Goal: Task Accomplishment & Management: Complete application form

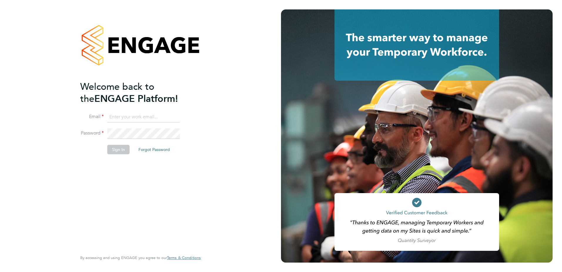
type input "[PERSON_NAME][EMAIL_ADDRESS][PERSON_NAME][DOMAIN_NAME]"
click at [125, 152] on button "Sign In" at bounding box center [118, 149] width 22 height 9
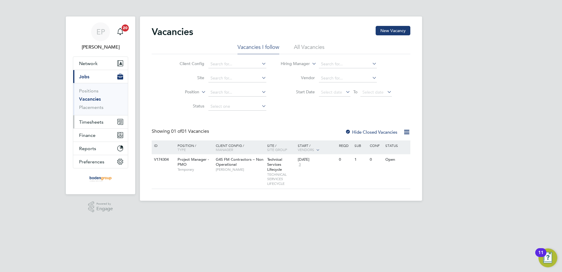
click at [105, 121] on button "Timesheets" at bounding box center [100, 121] width 55 height 13
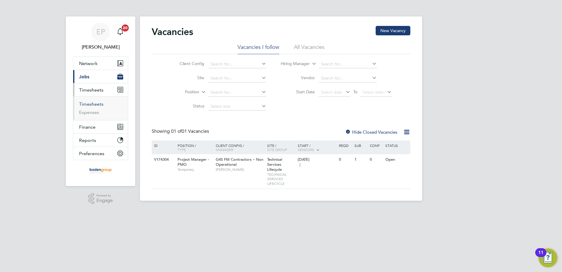
drag, startPoint x: 100, startPoint y: 106, endPoint x: 107, endPoint y: 106, distance: 7.7
click at [100, 106] on link "Timesheets" at bounding box center [91, 104] width 24 height 6
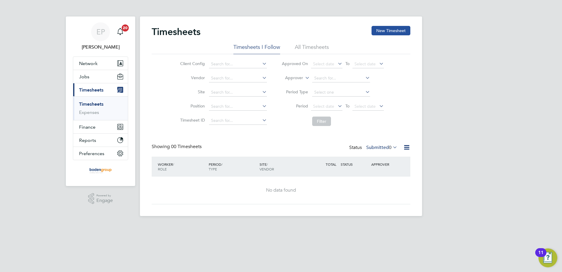
click at [388, 29] on button "New Timesheet" at bounding box center [391, 30] width 39 height 9
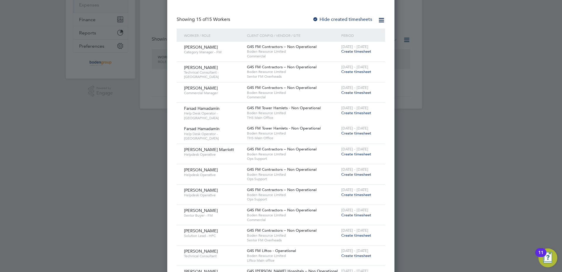
scroll to position [118, 0]
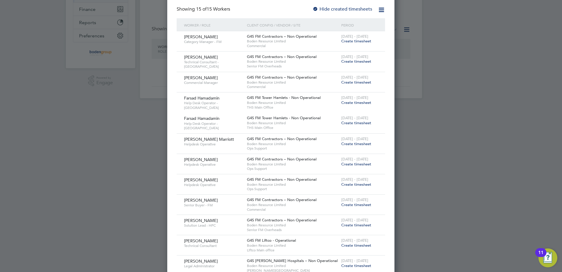
click at [343, 163] on span "Create timesheet" at bounding box center [356, 163] width 30 height 5
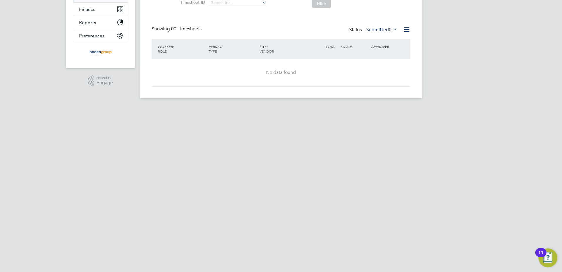
scroll to position [0, 0]
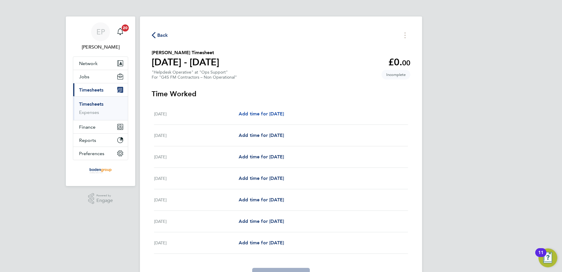
click at [284, 113] on span "Add time for [DATE]" at bounding box center [261, 114] width 45 height 6
select select "60"
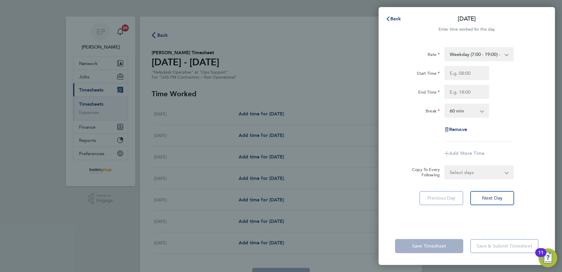
click at [487, 53] on select "Weekday (7:00 - 19:00) - 19.41 Evening & Weekend - 23.70 x 1.5 - 29.12 Bank Hol…" at bounding box center [475, 54] width 61 height 13
select select "60"
click at [459, 74] on input "Start Time" at bounding box center [467, 73] width 45 height 14
type input "08:00"
click at [463, 88] on input "End Time" at bounding box center [467, 92] width 45 height 14
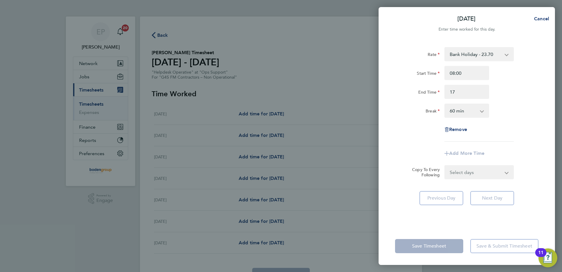
type input "17:00"
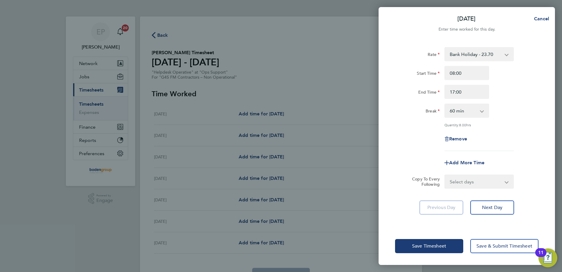
drag, startPoint x: 517, startPoint y: 75, endPoint x: 518, endPoint y: 81, distance: 5.4
click at [518, 79] on div "Start Time 08:00" at bounding box center [467, 73] width 148 height 14
click at [502, 208] on span "Next Day" at bounding box center [492, 207] width 20 height 6
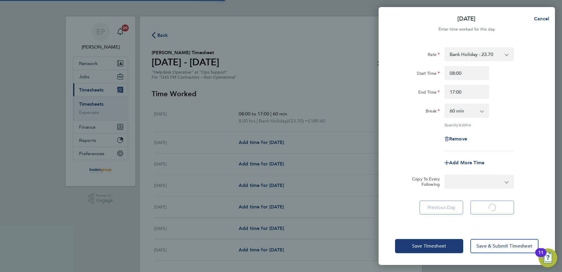
select select "60"
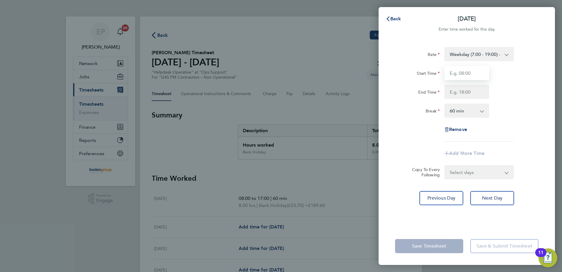
click at [461, 74] on input "Start Time" at bounding box center [467, 73] width 45 height 14
type input "07:00"
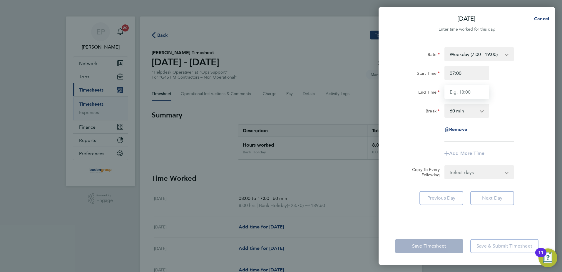
click at [453, 91] on input "End Time" at bounding box center [467, 92] width 45 height 14
type input "17:00"
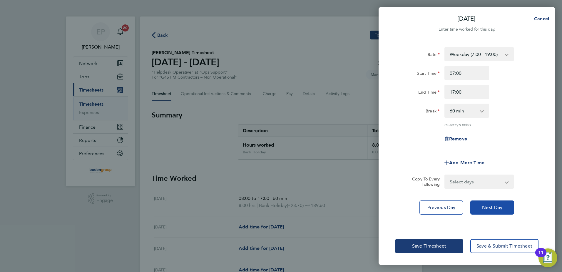
click at [495, 211] on button "Next Day" at bounding box center [492, 207] width 44 height 14
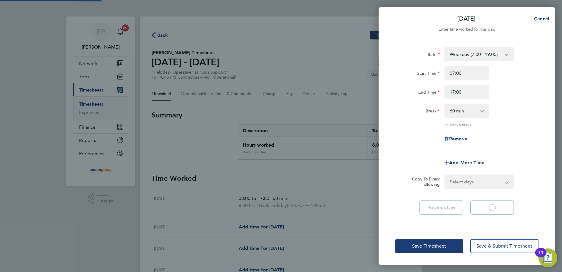
select select "60"
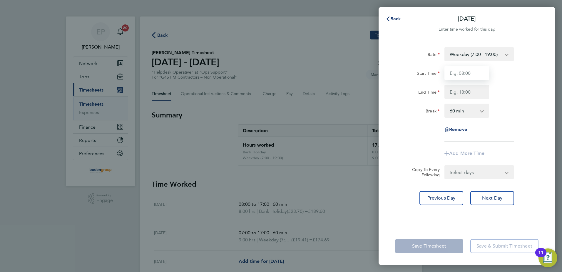
click at [468, 71] on input "Start Time" at bounding box center [467, 73] width 45 height 14
type input "07:00"
click at [456, 99] on div "Rate Weekday (7:00 - 19:00) - 19.41 Evening & Weekend - 23.70 x 1.5 - 29.12 Ban…" at bounding box center [466, 94] width 143 height 94
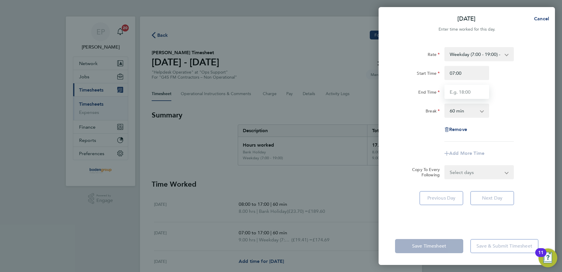
click at [461, 91] on input "End Time" at bounding box center [467, 92] width 45 height 14
type input "08:00"
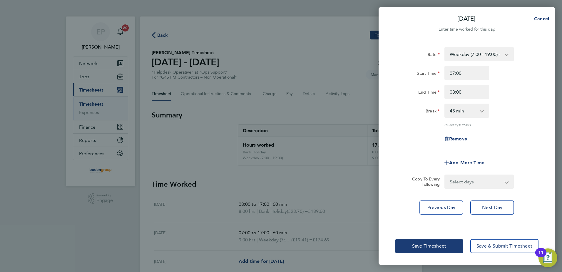
drag, startPoint x: 511, startPoint y: 81, endPoint x: 490, endPoint y: 112, distance: 37.0
click at [511, 81] on div "Start Time 07:00 End Time 08:00" at bounding box center [467, 82] width 148 height 33
drag, startPoint x: 462, startPoint y: 108, endPoint x: 461, endPoint y: 116, distance: 8.0
click at [462, 108] on select "0 min 15 min 30 min 45 min" at bounding box center [463, 110] width 36 height 13
select select "0"
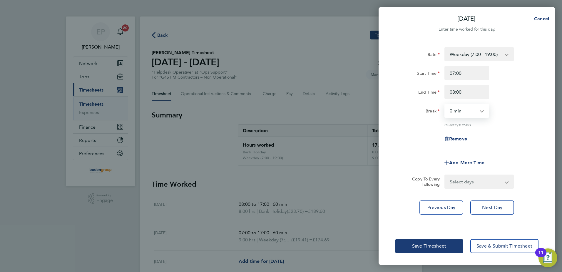
click at [445, 104] on select "0 min 15 min 30 min 45 min" at bounding box center [463, 110] width 36 height 13
click at [441, 242] on button "Save Timesheet" at bounding box center [429, 246] width 68 height 14
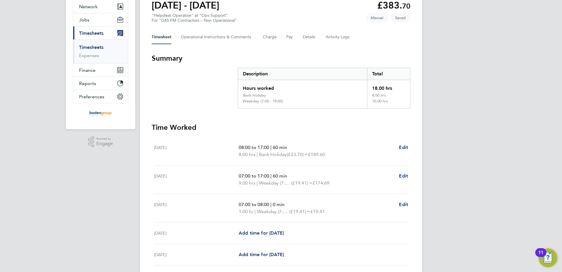
scroll to position [145, 0]
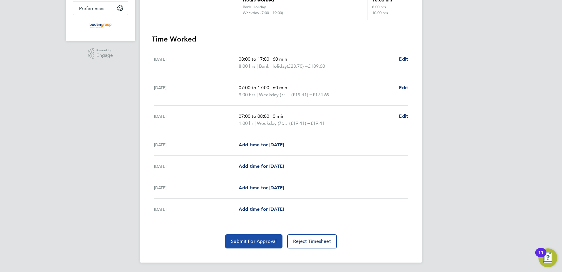
click at [266, 242] on span "Submit For Approval" at bounding box center [254, 241] width 46 height 6
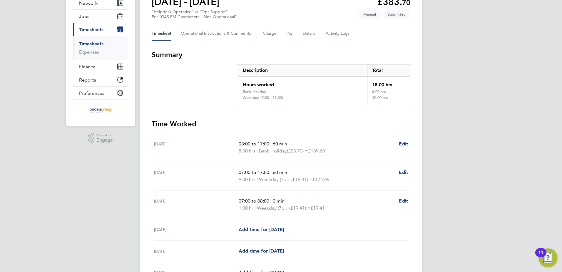
scroll to position [0, 0]
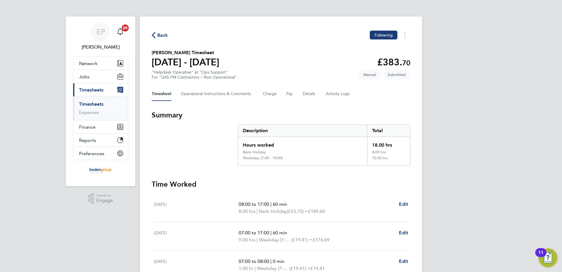
click at [163, 33] on span "Back" at bounding box center [162, 35] width 11 height 7
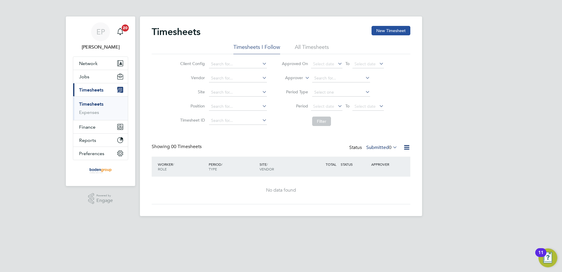
drag, startPoint x: 382, startPoint y: 26, endPoint x: 376, endPoint y: 32, distance: 7.9
click at [382, 27] on button "New Timesheet" at bounding box center [391, 30] width 39 height 9
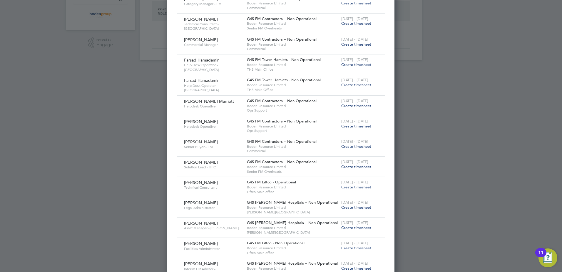
scroll to position [194, 0]
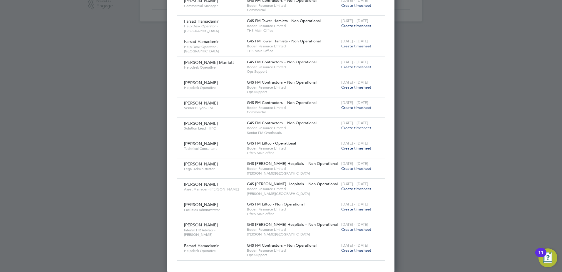
drag, startPoint x: 363, startPoint y: 188, endPoint x: 278, endPoint y: 110, distance: 115.1
click at [362, 188] on span "Create timesheet" at bounding box center [356, 188] width 30 height 5
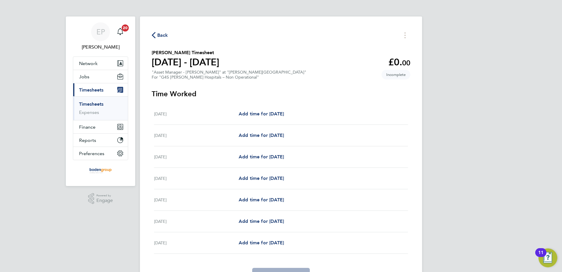
click at [292, 139] on div "[DATE] Add time for [DATE] Add time for [DATE]" at bounding box center [281, 135] width 254 height 21
click at [282, 139] on div "[DATE] Add time for [DATE] Add time for [DATE]" at bounding box center [281, 135] width 254 height 21
click at [282, 132] on link "Add time for [DATE]" at bounding box center [261, 135] width 45 height 7
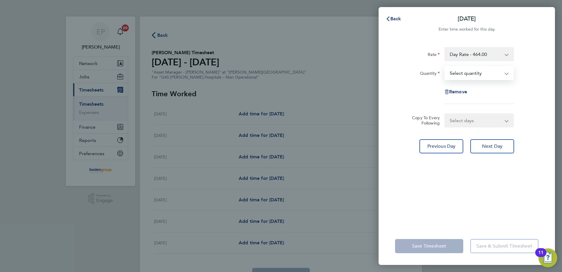
drag, startPoint x: 485, startPoint y: 68, endPoint x: 481, endPoint y: 77, distance: 9.9
click at [485, 71] on select "Select quantity 0.5 1" at bounding box center [475, 72] width 61 height 13
select select "1"
click at [445, 66] on select "Select quantity 0.5 1" at bounding box center [475, 72] width 61 height 13
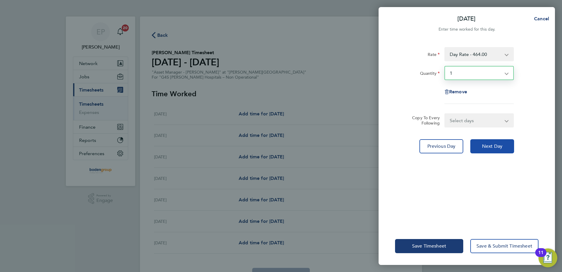
click at [497, 146] on span "Next Day" at bounding box center [492, 146] width 20 height 6
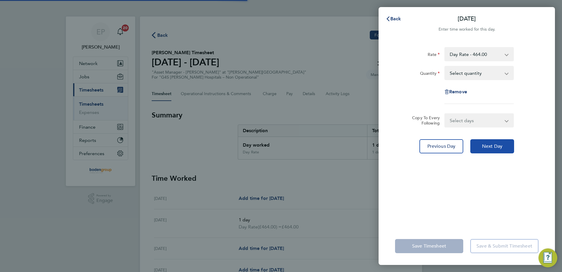
click at [497, 146] on span "Next Day" at bounding box center [492, 146] width 20 height 6
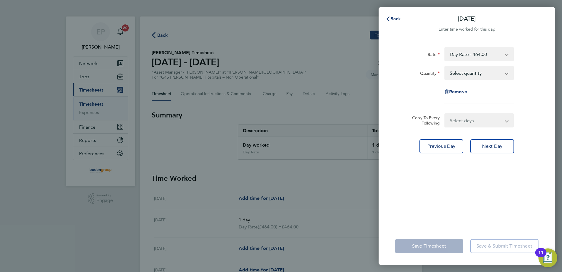
drag, startPoint x: 482, startPoint y: 65, endPoint x: 480, endPoint y: 74, distance: 8.4
click at [482, 66] on div "Rate Day Rate - 464.00 Quantity Select quantity 0.5 1 Remove" at bounding box center [466, 75] width 143 height 57
drag, startPoint x: 476, startPoint y: 75, endPoint x: 477, endPoint y: 80, distance: 4.8
click at [476, 75] on select "Select quantity 0.5 1" at bounding box center [475, 72] width 61 height 13
select select "1"
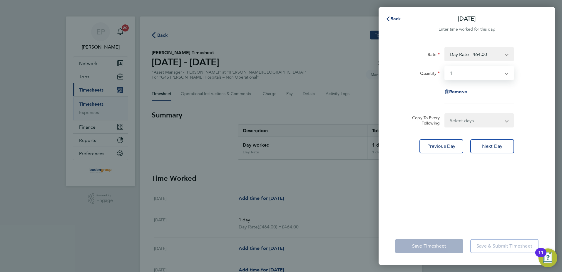
click at [445, 66] on select "Select quantity 0.5 1" at bounding box center [475, 72] width 61 height 13
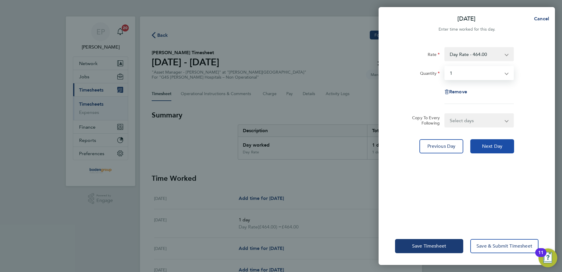
click at [485, 151] on button "Next Day" at bounding box center [492, 146] width 44 height 14
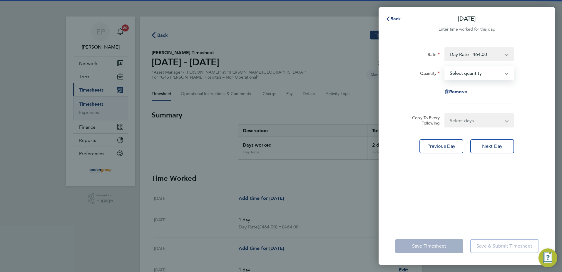
click at [483, 76] on select "Select quantity 0.5 1" at bounding box center [475, 72] width 61 height 13
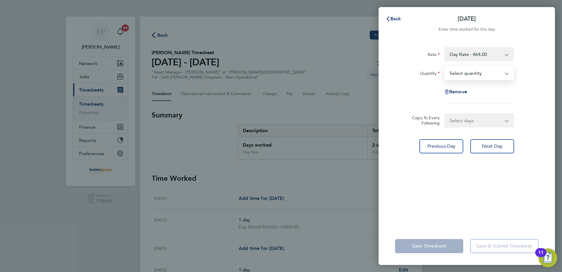
select select "1"
click at [445, 66] on select "Select quantity 0.5 1" at bounding box center [475, 72] width 61 height 13
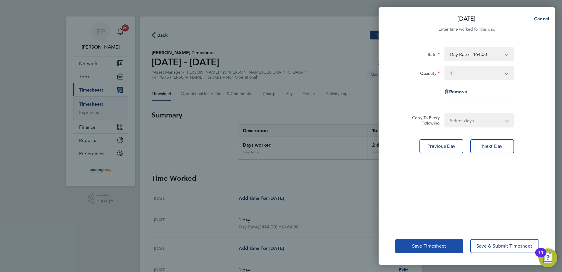
click at [432, 249] on button "Save Timesheet" at bounding box center [429, 246] width 68 height 14
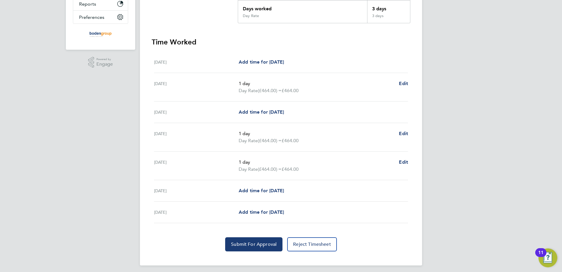
scroll to position [139, 0]
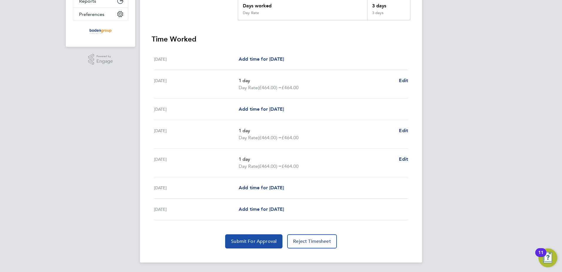
click at [247, 238] on button "Submit For Approval" at bounding box center [253, 241] width 57 height 14
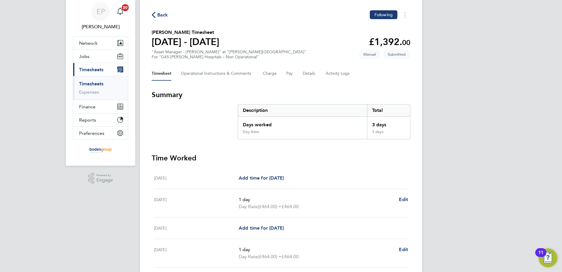
scroll to position [0, 0]
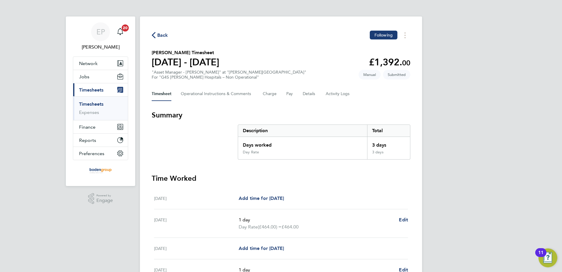
click at [164, 32] on span "Back" at bounding box center [162, 35] width 11 height 7
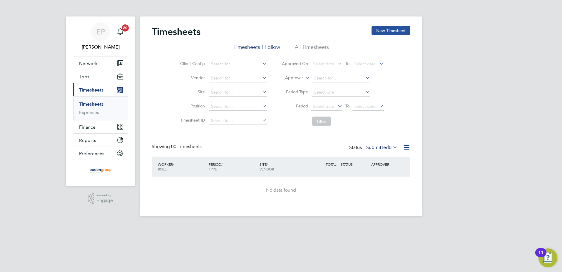
click at [391, 27] on button "New Timesheet" at bounding box center [391, 30] width 39 height 9
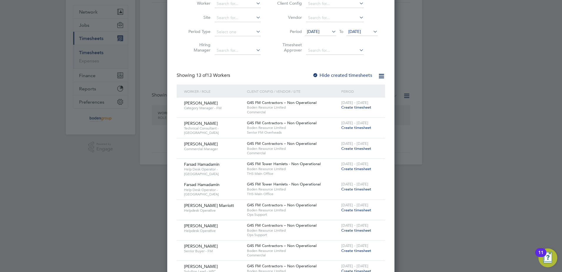
scroll to position [59, 0]
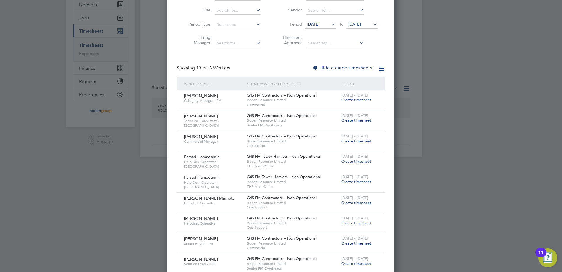
drag, startPoint x: 347, startPoint y: 141, endPoint x: 201, endPoint y: 79, distance: 158.6
click at [347, 141] on span "Create timesheet" at bounding box center [356, 140] width 30 height 5
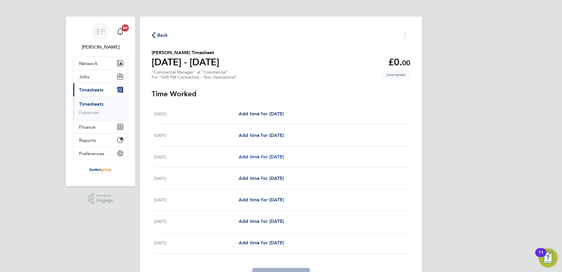
click at [284, 157] on span "Add time for [DATE]" at bounding box center [261, 157] width 45 height 6
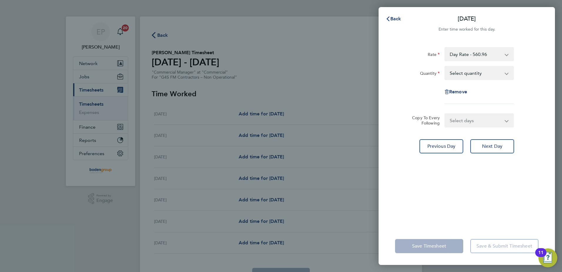
drag, startPoint x: 458, startPoint y: 71, endPoint x: 457, endPoint y: 79, distance: 8.3
click at [458, 71] on select "Select quantity 0.5 1" at bounding box center [475, 72] width 61 height 13
select select "1"
click at [445, 66] on select "Select quantity 0.5 1" at bounding box center [475, 72] width 61 height 13
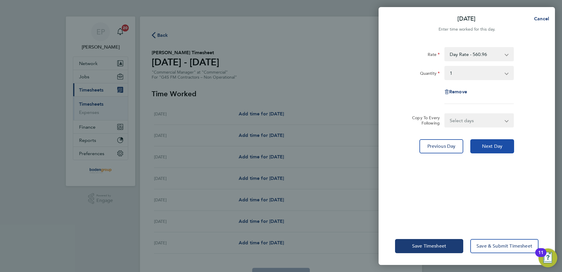
drag, startPoint x: 489, startPoint y: 144, endPoint x: 488, endPoint y: 133, distance: 10.9
click at [489, 143] on span "Next Day" at bounding box center [492, 146] width 20 height 6
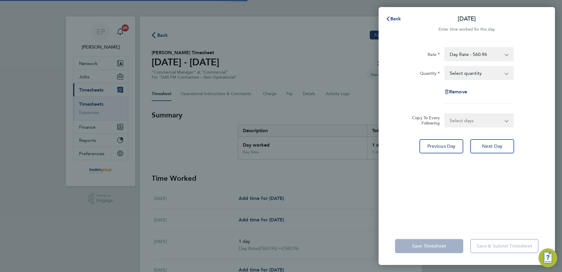
click at [483, 76] on select "Select quantity 0.5 1" at bounding box center [475, 72] width 61 height 13
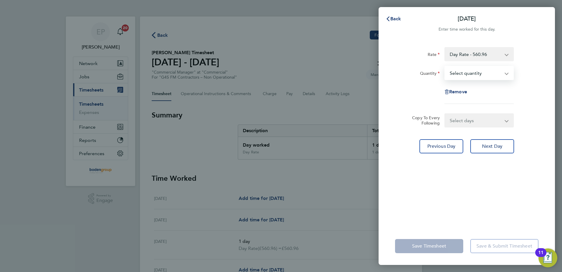
select select "1"
click at [445, 66] on select "Select quantity 0.5 1" at bounding box center [475, 72] width 61 height 13
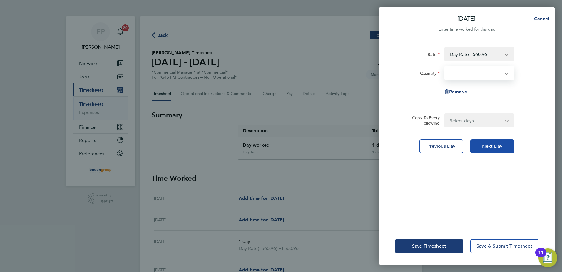
drag, startPoint x: 478, startPoint y: 151, endPoint x: 470, endPoint y: 113, distance: 39.0
click at [478, 149] on button "Next Day" at bounding box center [492, 146] width 44 height 14
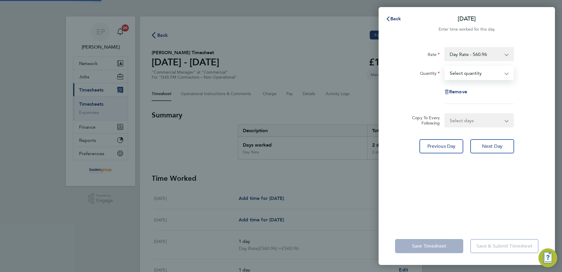
click at [468, 75] on select "Select quantity 0.5 1" at bounding box center [475, 72] width 61 height 13
select select "1"
click at [445, 66] on select "Select quantity 0.5 1" at bounding box center [475, 72] width 61 height 13
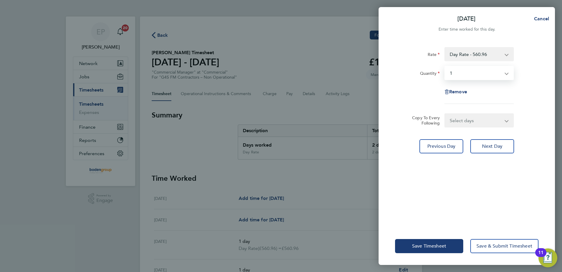
click at [417, 238] on div "Save Timesheet Save & Submit Timesheet" at bounding box center [467, 246] width 176 height 38
click at [420, 246] on span "Save Timesheet" at bounding box center [429, 246] width 34 height 6
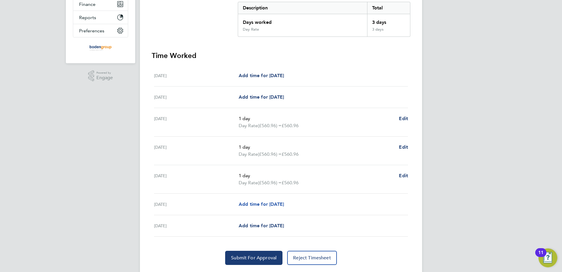
scroll to position [139, 0]
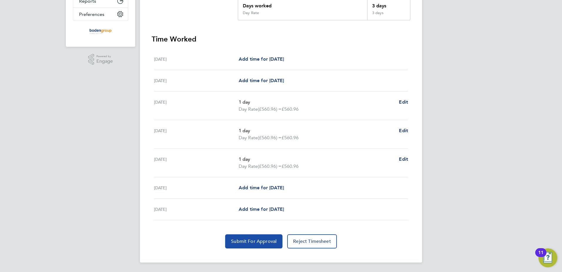
click at [255, 239] on span "Submit For Approval" at bounding box center [254, 241] width 46 height 6
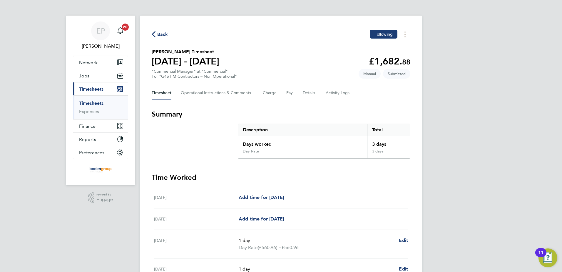
scroll to position [0, 0]
click at [164, 33] on span "Back" at bounding box center [162, 35] width 11 height 7
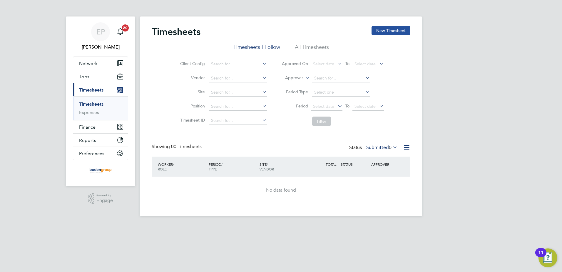
click at [375, 32] on button "New Timesheet" at bounding box center [391, 30] width 39 height 9
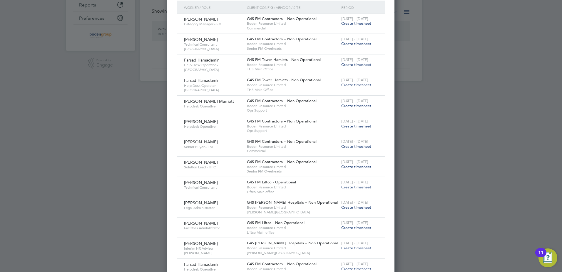
scroll to position [153, 0]
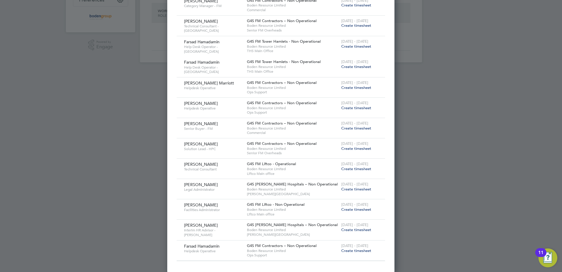
click at [348, 229] on span "Create timesheet" at bounding box center [356, 229] width 30 height 5
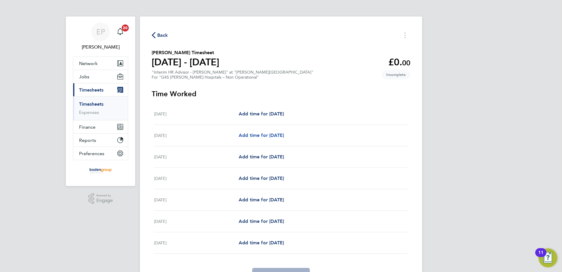
click at [279, 133] on span "Add time for [DATE]" at bounding box center [261, 135] width 45 height 6
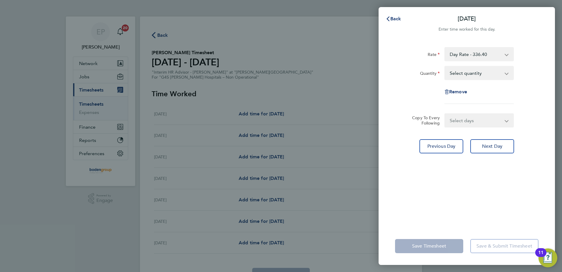
drag, startPoint x: 448, startPoint y: 73, endPoint x: 450, endPoint y: 80, distance: 6.9
click at [449, 74] on select "Select quantity 0.5 1" at bounding box center [475, 72] width 61 height 13
select select "1"
click at [445, 66] on select "Select quantity 0.5 1" at bounding box center [475, 72] width 61 height 13
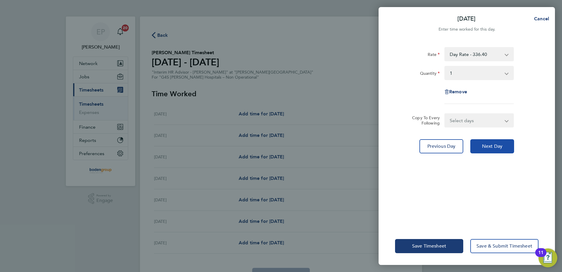
drag, startPoint x: 490, startPoint y: 147, endPoint x: 456, endPoint y: 74, distance: 80.4
click at [489, 146] on span "Next Day" at bounding box center [492, 146] width 20 height 6
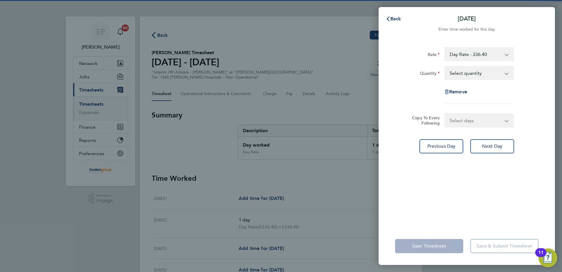
click at [464, 72] on select "Select quantity 0.5 1" at bounding box center [475, 72] width 61 height 13
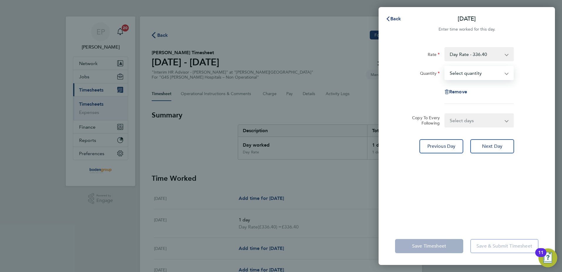
select select "1"
click at [445, 66] on select "Select quantity 0.5 1" at bounding box center [475, 72] width 61 height 13
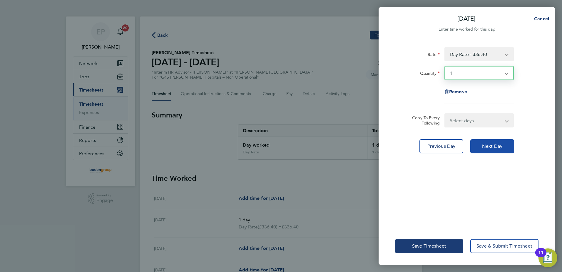
click at [500, 149] on button "Next Day" at bounding box center [492, 146] width 44 height 14
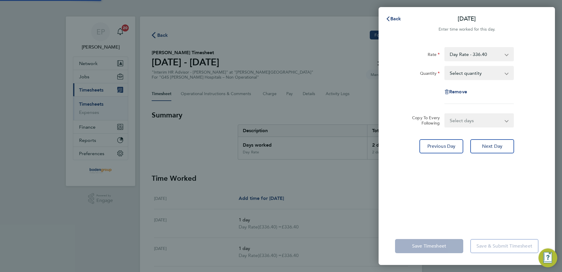
drag, startPoint x: 478, startPoint y: 68, endPoint x: 477, endPoint y: 76, distance: 8.6
click at [476, 69] on select "Select quantity 0.5 1" at bounding box center [475, 72] width 61 height 13
select select "0.5"
click at [445, 66] on select "Select quantity 0.5 1" at bounding box center [475, 72] width 61 height 13
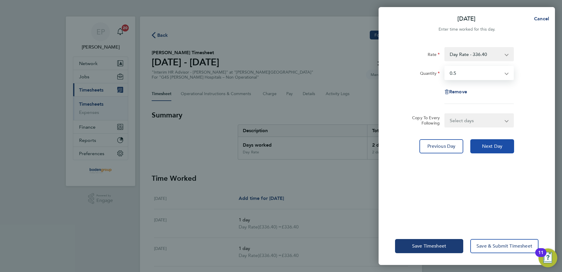
click at [487, 152] on button "Next Day" at bounding box center [492, 146] width 44 height 14
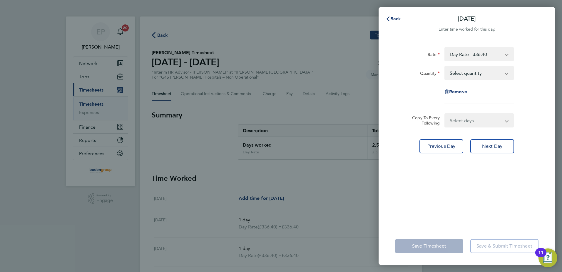
click at [462, 74] on select "Select quantity 0.5 1" at bounding box center [475, 72] width 61 height 13
select select "1"
click at [445, 66] on select "Select quantity 0.5 1" at bounding box center [475, 72] width 61 height 13
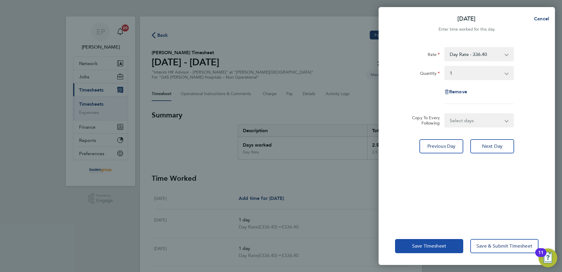
click at [424, 248] on span "Save Timesheet" at bounding box center [429, 246] width 34 height 6
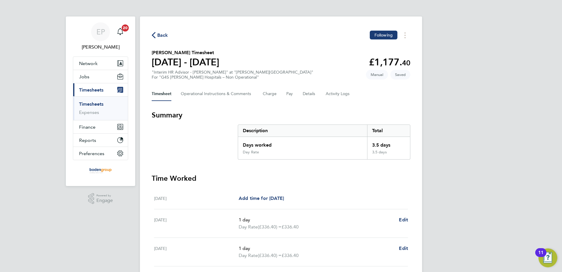
scroll to position [146, 0]
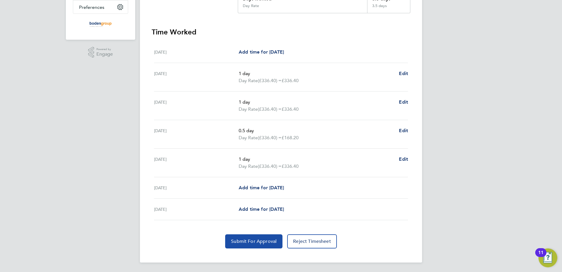
click at [255, 246] on button "Submit For Approval" at bounding box center [253, 241] width 57 height 14
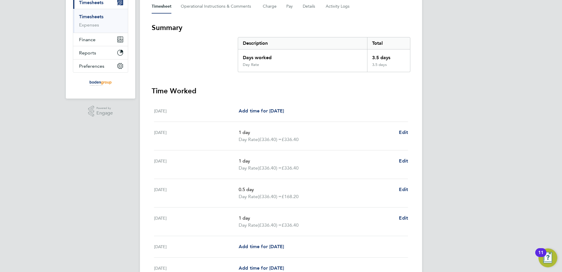
scroll to position [29, 0]
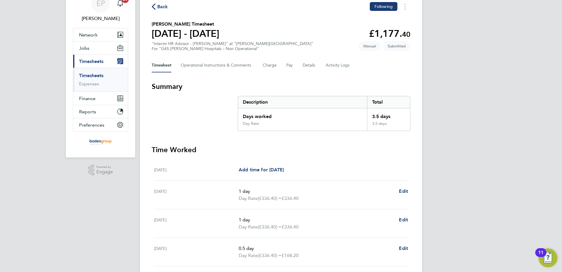
drag, startPoint x: 155, startPoint y: 5, endPoint x: 157, endPoint y: 11, distance: 5.7
click at [155, 5] on icon "button" at bounding box center [154, 7] width 4 height 6
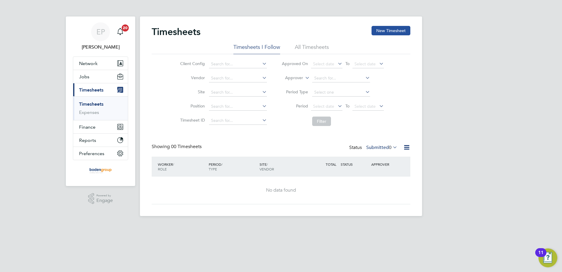
drag, startPoint x: 388, startPoint y: 28, endPoint x: 381, endPoint y: 31, distance: 8.2
click at [388, 28] on button "New Timesheet" at bounding box center [391, 30] width 39 height 9
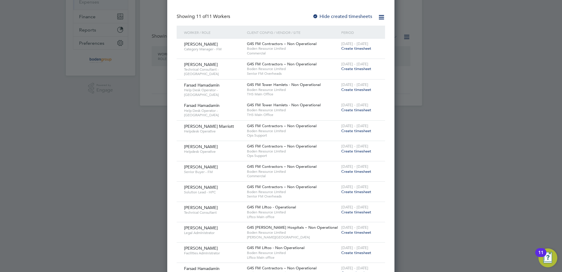
scroll to position [133, 0]
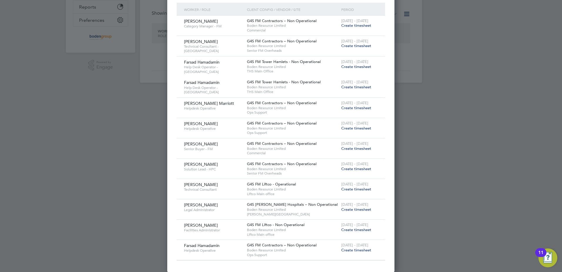
click at [346, 209] on span "Create timesheet" at bounding box center [356, 209] width 30 height 5
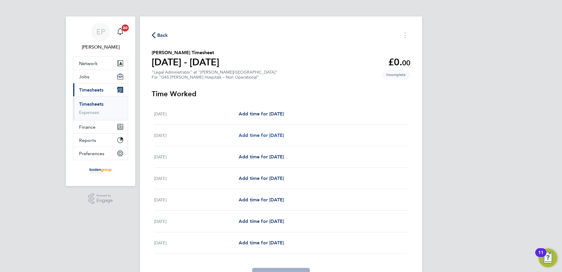
click at [252, 132] on span "Add time for [DATE]" at bounding box center [261, 135] width 45 height 6
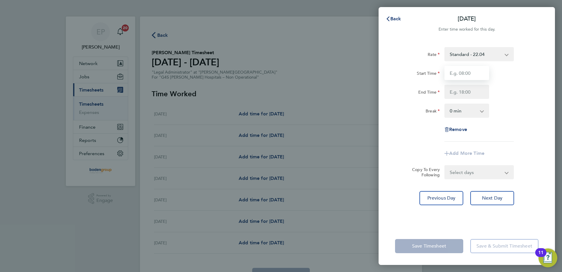
click at [467, 74] on input "Start Time" at bounding box center [467, 73] width 45 height 14
type input "14:00"
click at [455, 92] on input "End Time" at bounding box center [467, 92] width 45 height 14
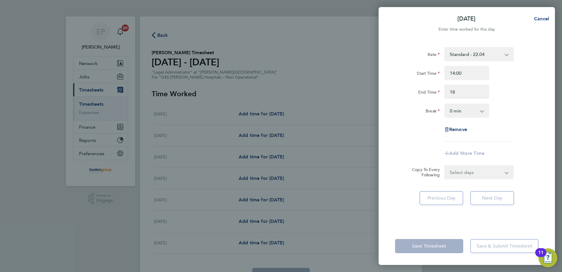
type input "18:00"
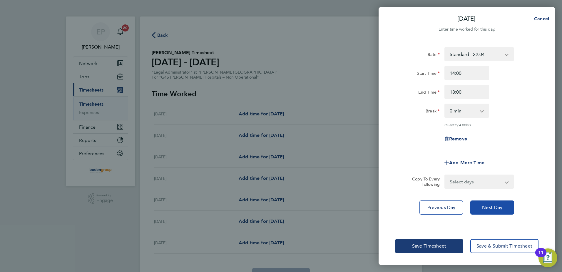
drag, startPoint x: 487, startPoint y: 205, endPoint x: 476, endPoint y: 193, distance: 16.7
click at [486, 205] on span "Next Day" at bounding box center [492, 207] width 20 height 6
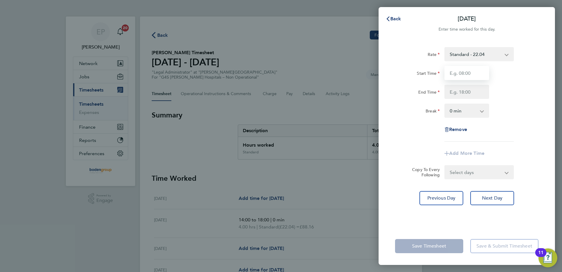
click at [459, 76] on input "Start Time" at bounding box center [467, 73] width 45 height 14
type input "14:00"
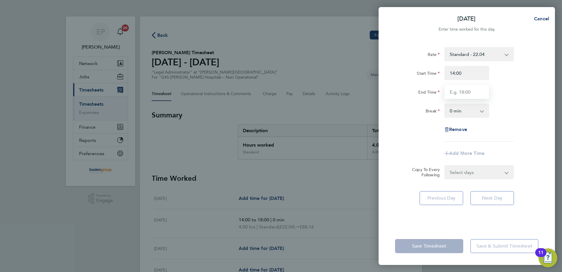
click at [470, 87] on input "End Time" at bounding box center [467, 92] width 45 height 14
type input "16:30"
click at [510, 100] on div "Rate Standard - 22.04 Start Time 14:00 End Time 16:30 Break 0 min 15 min 30 min…" at bounding box center [466, 94] width 143 height 94
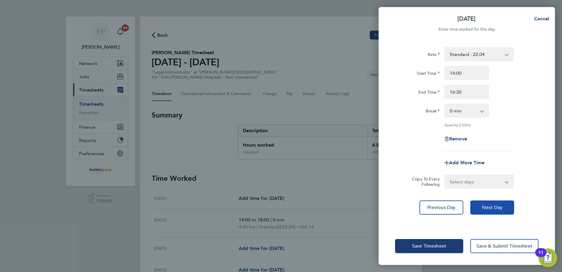
click at [483, 206] on span "Next Day" at bounding box center [492, 207] width 20 height 6
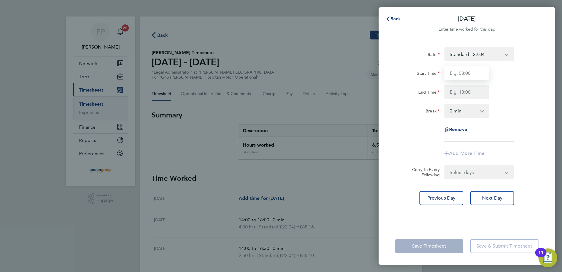
click at [467, 76] on input "Start Time" at bounding box center [467, 73] width 45 height 14
type input "14:00"
click at [455, 93] on input "End Time" at bounding box center [467, 92] width 45 height 14
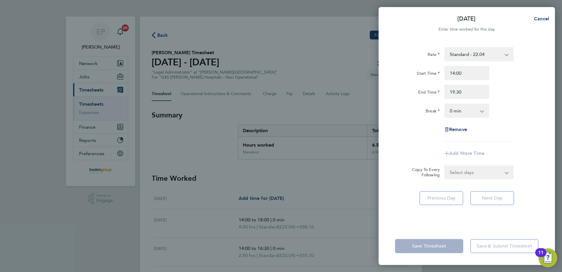
type input "19:30"
click at [525, 92] on div "End Time 19:30" at bounding box center [467, 92] width 148 height 14
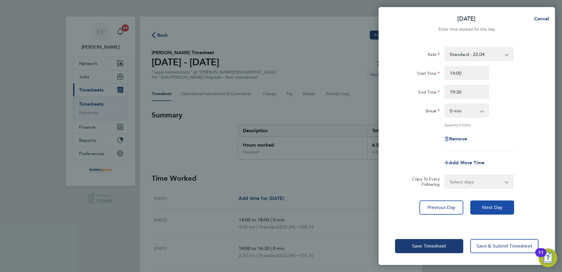
click at [495, 201] on button "Next Day" at bounding box center [492, 207] width 44 height 14
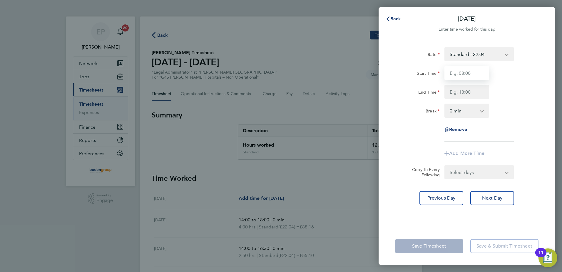
click at [462, 68] on input "Start Time" at bounding box center [467, 73] width 45 height 14
type input "08:30"
click at [452, 94] on input "End Time" at bounding box center [467, 92] width 45 height 14
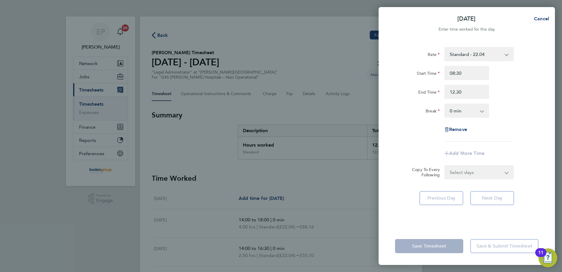
type input "12:30"
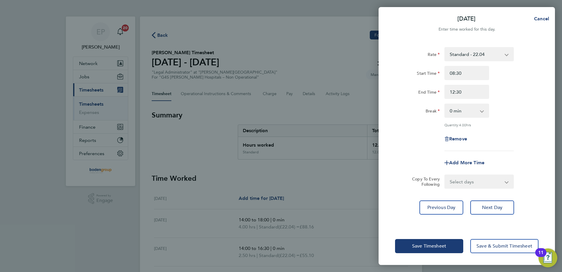
click at [410, 148] on app-timesheet-line-form-group "Rate Standard - 22.04 Start Time 08:30 End Time 12:30 Break 0 min 15 min 30 min…" at bounding box center [466, 108] width 143 height 123
drag, startPoint x: 441, startPoint y: 244, endPoint x: 443, endPoint y: 241, distance: 4.2
click at [443, 243] on span "Save Timesheet" at bounding box center [429, 246] width 34 height 6
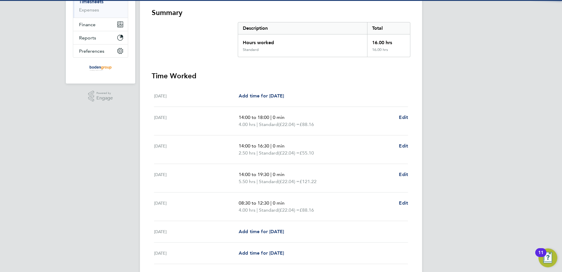
scroll to position [146, 0]
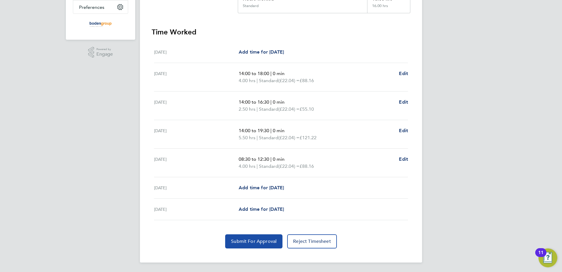
click at [257, 242] on span "Submit For Approval" at bounding box center [254, 241] width 46 height 6
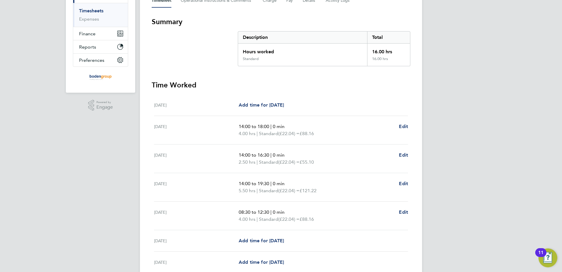
scroll to position [29, 0]
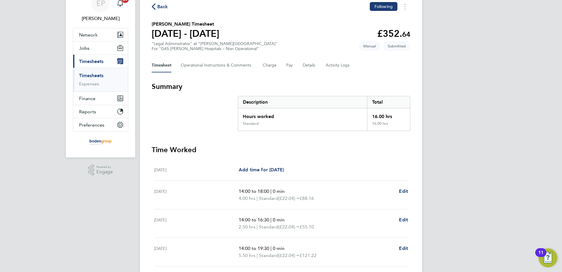
drag, startPoint x: 163, startPoint y: 6, endPoint x: 165, endPoint y: 9, distance: 3.8
click at [162, 6] on span "Back" at bounding box center [162, 6] width 11 height 7
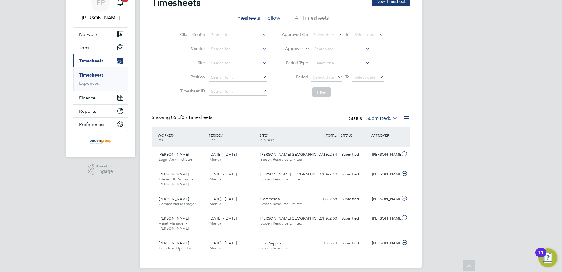
drag, startPoint x: 390, startPoint y: 1, endPoint x: 368, endPoint y: 71, distance: 73.7
click at [390, 2] on button "New Timesheet" at bounding box center [391, 1] width 39 height 9
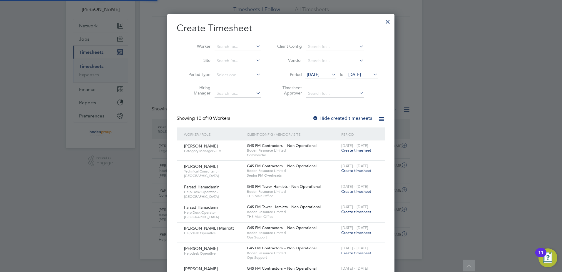
scroll to position [142, 0]
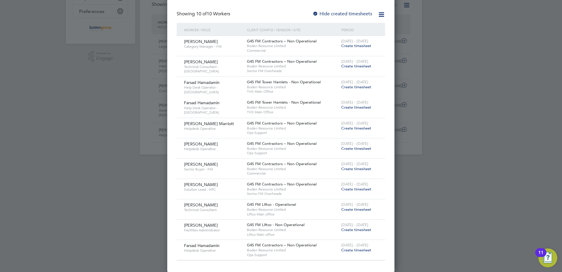
click at [356, 43] on span "Create timesheet" at bounding box center [356, 45] width 30 height 5
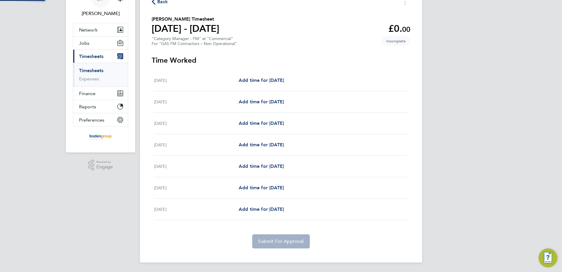
scroll to position [29, 0]
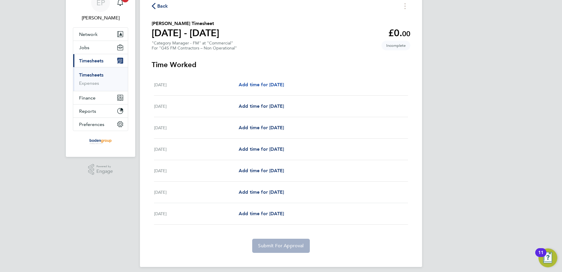
click at [262, 82] on span "Add time for [DATE]" at bounding box center [261, 85] width 45 height 6
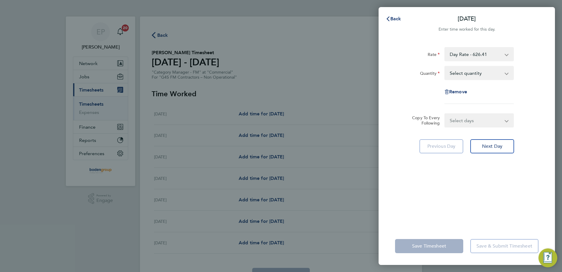
click at [494, 72] on select "Select quantity 0.5 1" at bounding box center [475, 72] width 61 height 13
select select "1"
click at [445, 66] on select "Select quantity 0.5 1" at bounding box center [475, 72] width 61 height 13
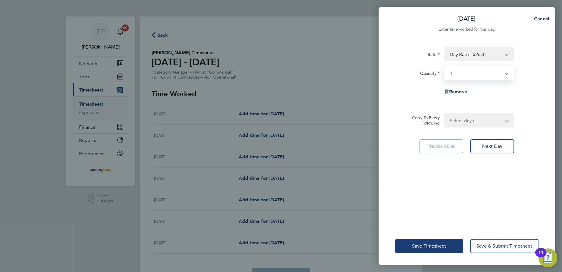
drag, startPoint x: 486, startPoint y: 117, endPoint x: 487, endPoint y: 127, distance: 10.3
click at [487, 118] on select "Select days Day Weekday (Mon-Fri) Weekend (Sat-Sun) [DATE] [DATE] [DATE] [DATE]…" at bounding box center [476, 120] width 62 height 13
select select "WEEKDAY"
click at [445, 114] on select "Select days Day Weekday (Mon-Fri) Weekend (Sat-Sun) [DATE] [DATE] [DATE] [DATE]…" at bounding box center [476, 120] width 62 height 13
select select "[DATE]"
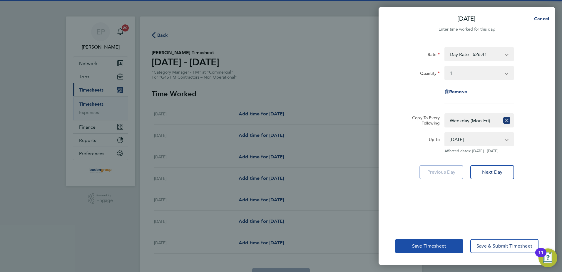
click at [438, 245] on span "Save Timesheet" at bounding box center [429, 246] width 34 height 6
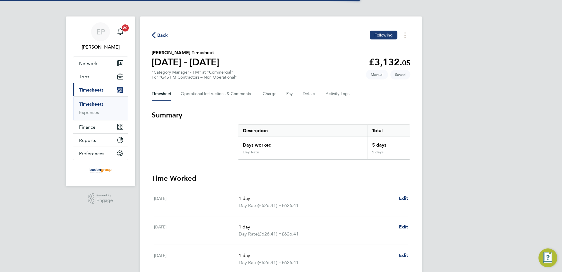
scroll to position [147, 0]
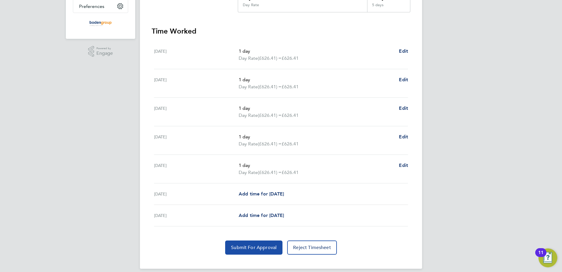
click at [248, 245] on span "Submit For Approval" at bounding box center [254, 247] width 46 height 6
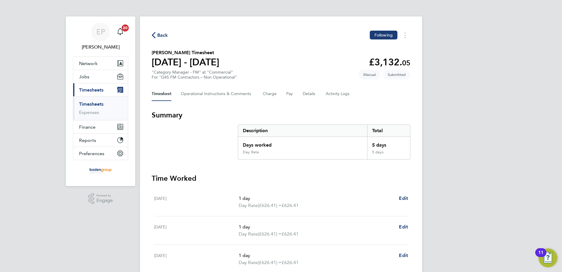
click at [158, 34] on span "Back" at bounding box center [162, 35] width 11 height 7
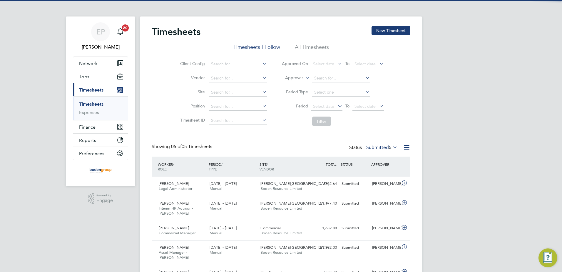
drag, startPoint x: 354, startPoint y: 275, endPoint x: 356, endPoint y: 278, distance: 3.3
click at [356, 271] on html "EP [PERSON_NAME] Notifications 20 Applications: Network Team Members Businesses…" at bounding box center [281, 153] width 562 height 306
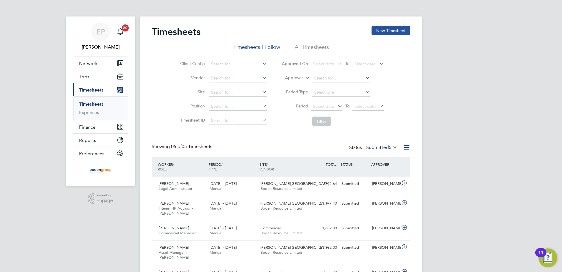
click at [384, 28] on button "New Timesheet" at bounding box center [391, 30] width 39 height 9
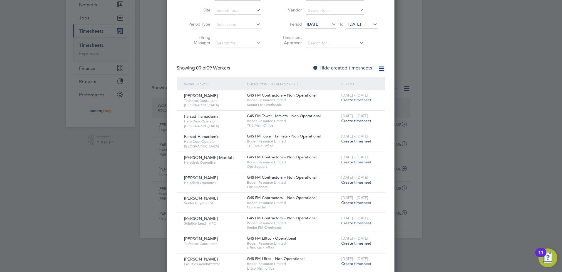
click at [355, 119] on span "Create timesheet" at bounding box center [356, 120] width 30 height 5
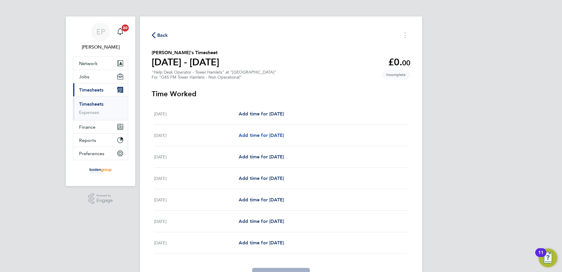
click at [280, 135] on span "Add time for [DATE]" at bounding box center [261, 135] width 45 height 6
select select "60"
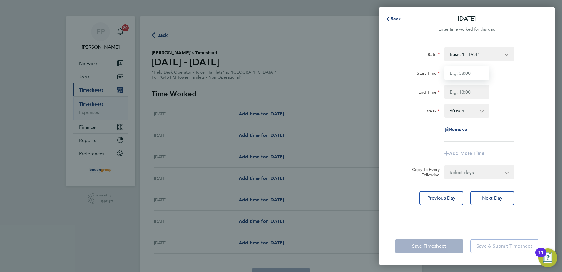
click at [474, 76] on input "Start Time" at bounding box center [467, 73] width 45 height 14
type input "09:00"
click at [451, 93] on input "End Time" at bounding box center [467, 92] width 45 height 14
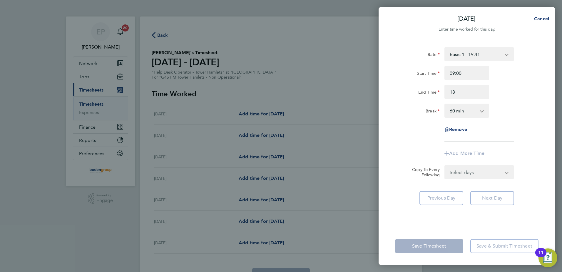
type input "18:00"
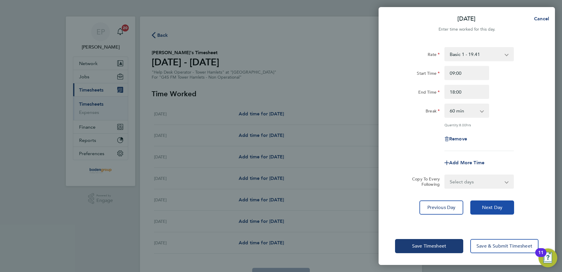
click at [495, 212] on button "Next Day" at bounding box center [492, 207] width 44 height 14
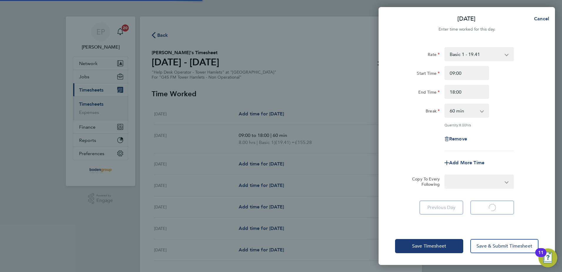
select select "60"
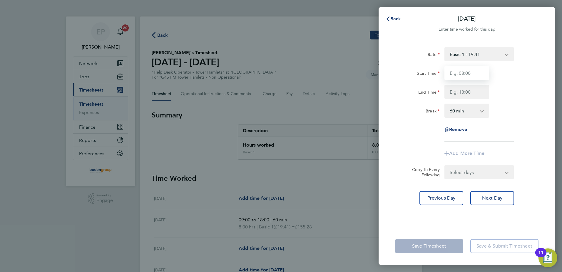
click at [457, 75] on input "Start Time" at bounding box center [467, 73] width 45 height 14
type input "08:00"
click at [454, 91] on input "End Time" at bounding box center [467, 92] width 45 height 14
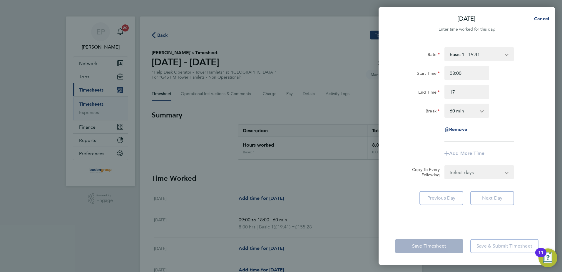
type input "17:00"
drag, startPoint x: 498, startPoint y: 81, endPoint x: 498, endPoint y: 96, distance: 15.3
click at [498, 81] on div "Start Time 08:00 End Time 17:00" at bounding box center [467, 82] width 148 height 33
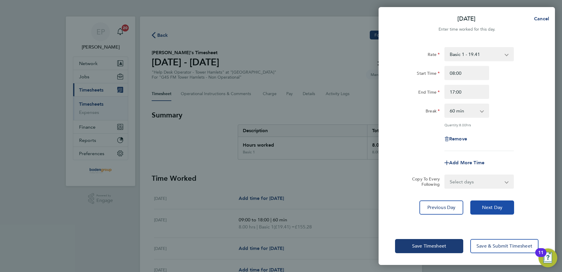
click at [480, 204] on button "Next Day" at bounding box center [492, 207] width 44 height 14
select select "60"
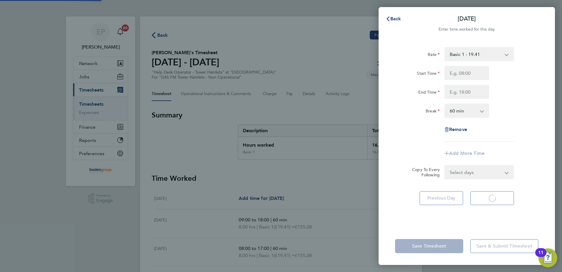
select select "60"
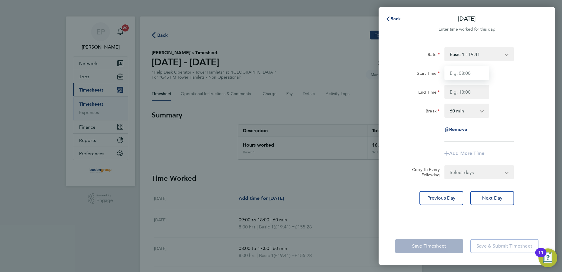
click at [460, 73] on input "Start Time" at bounding box center [467, 73] width 45 height 14
type input "07:00"
click at [454, 92] on input "End Time" at bounding box center [467, 92] width 45 height 14
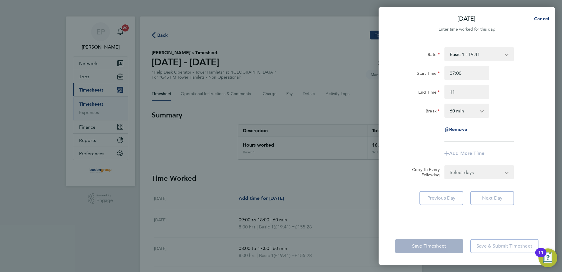
type input "11:00"
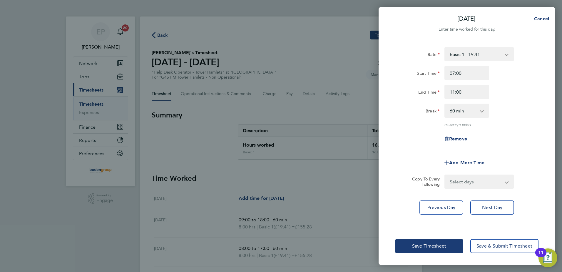
click at [468, 114] on select "0 min 15 min 30 min 45 min 60 min 75 min 90 min" at bounding box center [463, 110] width 36 height 13
select select "0"
click at [445, 104] on select "0 min 15 min 30 min 45 min 60 min 75 min 90 min" at bounding box center [463, 110] width 36 height 13
drag, startPoint x: 497, startPoint y: 207, endPoint x: 207, endPoint y: 63, distance: 324.2
click at [496, 207] on span "Next Day" at bounding box center [492, 207] width 20 height 6
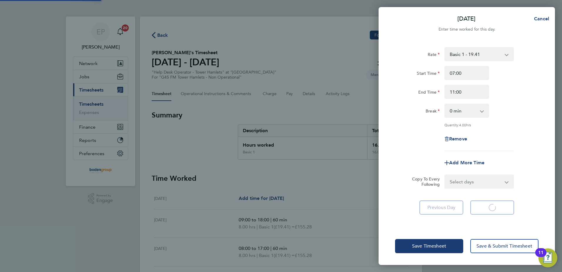
select select "60"
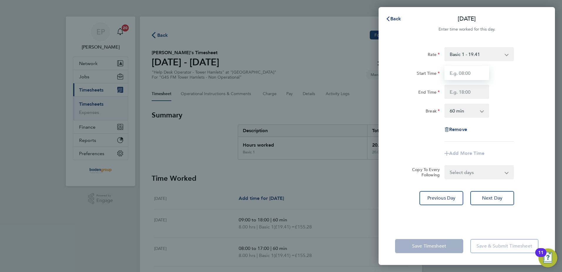
click at [458, 74] on input "Start Time" at bounding box center [467, 73] width 45 height 14
type input "12:00"
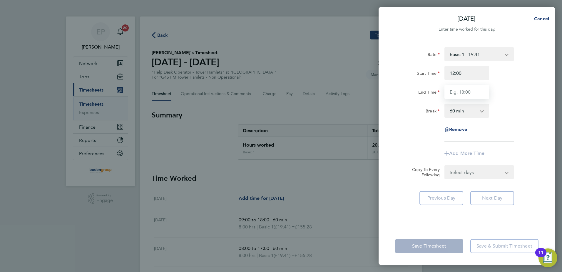
click at [450, 91] on input "End Time" at bounding box center [467, 92] width 45 height 14
type input "17:00"
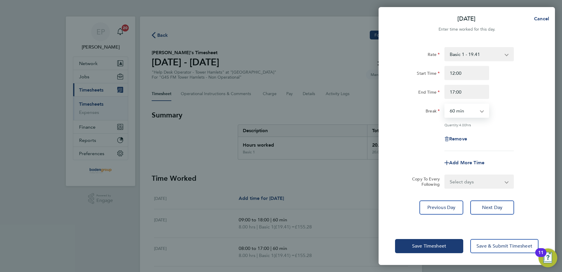
drag, startPoint x: 465, startPoint y: 108, endPoint x: 465, endPoint y: 117, distance: 9.7
click at [465, 108] on select "0 min 15 min 30 min 45 min 60 min 75 min 90 min" at bounding box center [463, 110] width 36 height 13
select select "0"
click at [445, 104] on select "0 min 15 min 30 min 45 min 60 min 75 min 90 min" at bounding box center [463, 110] width 36 height 13
click at [434, 247] on span "Save Timesheet" at bounding box center [429, 246] width 34 height 6
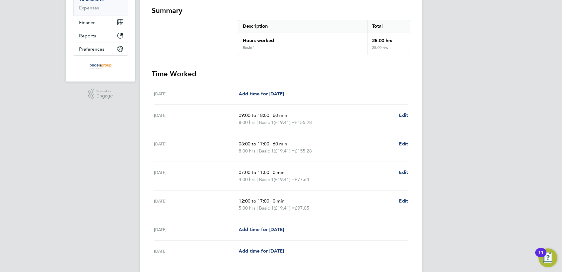
scroll to position [146, 0]
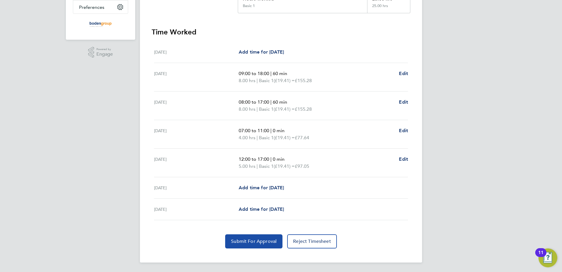
click at [267, 241] on span "Submit For Approval" at bounding box center [254, 241] width 46 height 6
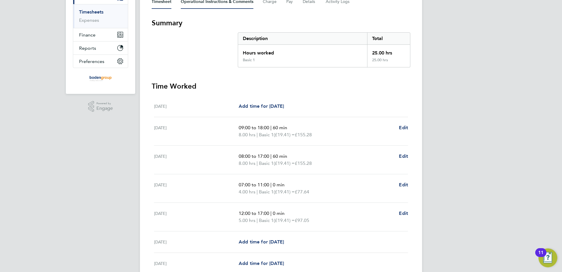
scroll to position [29, 0]
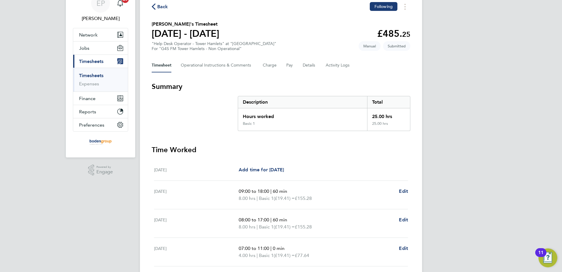
click at [167, 8] on span "Back" at bounding box center [162, 6] width 11 height 7
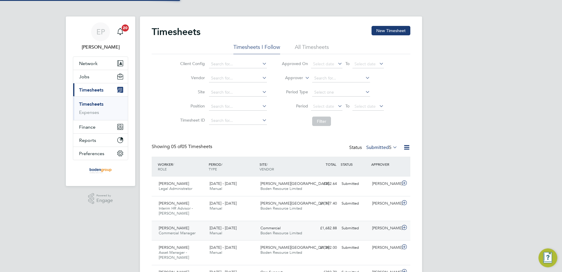
scroll to position [3, 3]
click at [382, 28] on button "New Timesheet" at bounding box center [391, 30] width 39 height 9
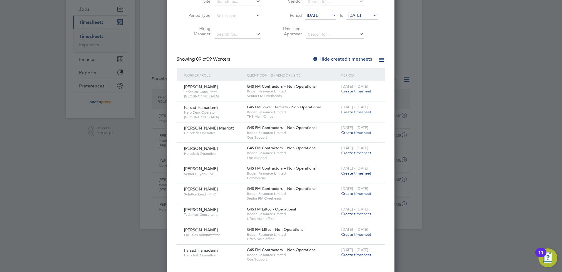
scroll to position [72, 0]
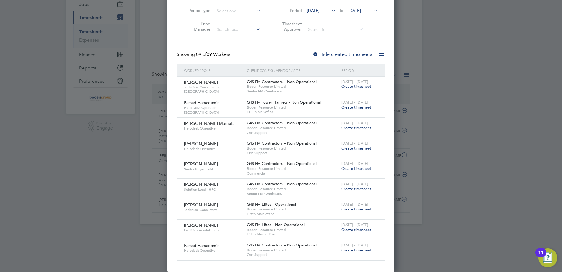
click at [351, 208] on span "Create timesheet" at bounding box center [356, 208] width 30 height 5
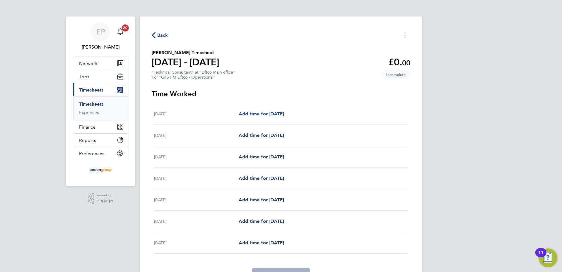
click at [284, 112] on span "Add time for [DATE]" at bounding box center [261, 114] width 45 height 6
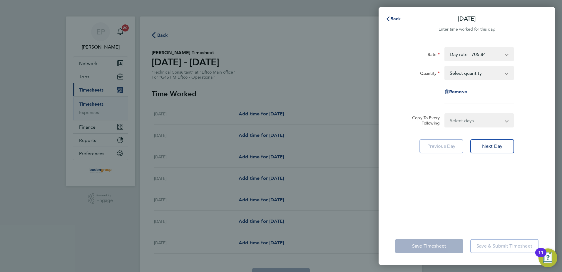
drag, startPoint x: 460, startPoint y: 74, endPoint x: 460, endPoint y: 79, distance: 5.0
click at [460, 74] on select "Select quantity 0.5 1" at bounding box center [475, 72] width 61 height 13
drag, startPoint x: 467, startPoint y: 50, endPoint x: 469, endPoint y: 54, distance: 4.4
click at [468, 50] on select "Day rate - 705.84 Qtr Day - 176.46 3/4 day - 529.38" at bounding box center [475, 54] width 61 height 13
click at [463, 72] on select "Select quantity 0.5 1" at bounding box center [475, 72] width 61 height 13
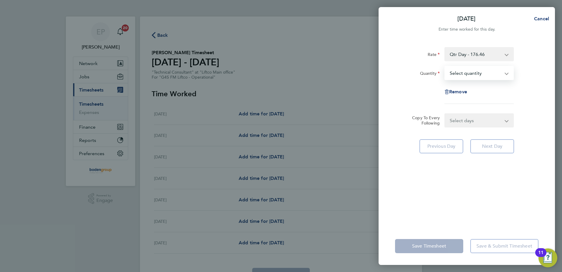
select select "1"
click at [445, 66] on select "Select quantity 0.5 1" at bounding box center [475, 72] width 61 height 13
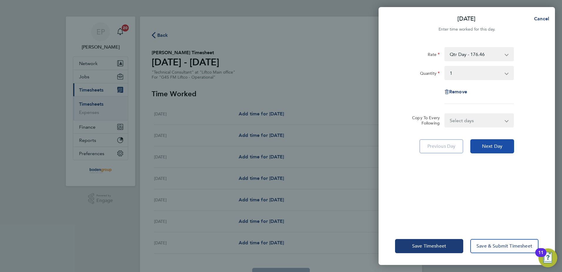
drag, startPoint x: 494, startPoint y: 140, endPoint x: 450, endPoint y: 96, distance: 63.0
click at [494, 140] on button "Next Day" at bounding box center [492, 146] width 44 height 14
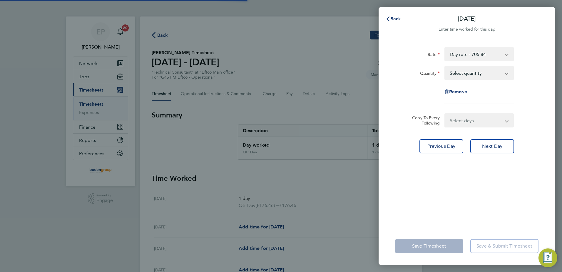
drag, startPoint x: 482, startPoint y: 72, endPoint x: 478, endPoint y: 78, distance: 7.7
click at [482, 72] on select "Select quantity 0.5 1" at bounding box center [475, 72] width 61 height 13
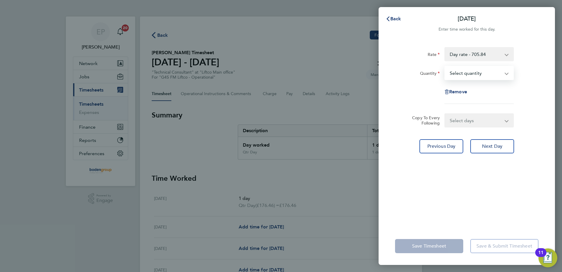
select select "1"
click at [445, 66] on select "Select quantity 0.5 1" at bounding box center [475, 72] width 61 height 13
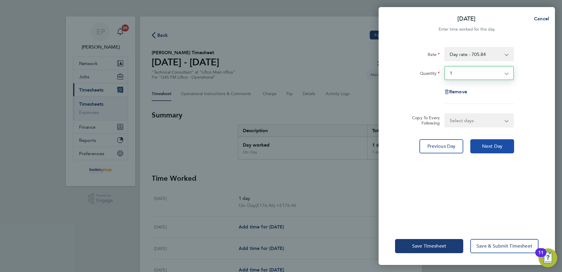
click at [501, 144] on span "Next Day" at bounding box center [492, 146] width 20 height 6
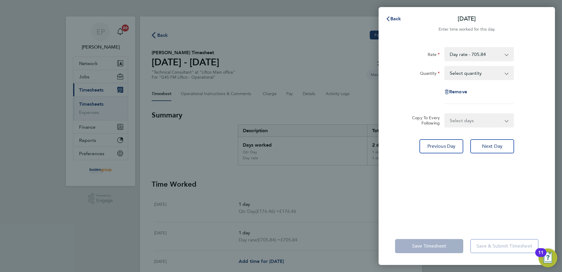
drag, startPoint x: 480, startPoint y: 73, endPoint x: 480, endPoint y: 80, distance: 6.5
click at [480, 73] on select "Select quantity 0.5 1" at bounding box center [475, 72] width 61 height 13
select select "0.5"
click at [445, 66] on select "Select quantity 0.5 1" at bounding box center [475, 72] width 61 height 13
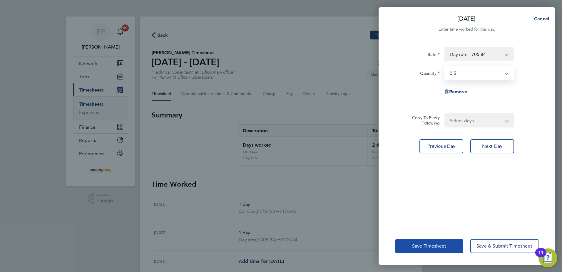
click at [425, 243] on button "Save Timesheet" at bounding box center [429, 246] width 68 height 14
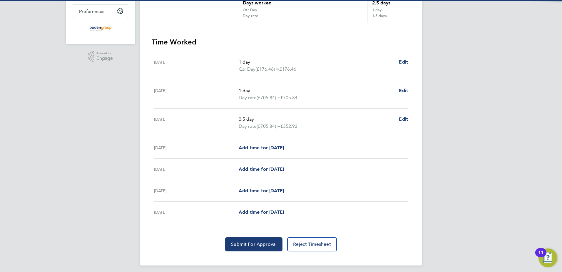
scroll to position [145, 0]
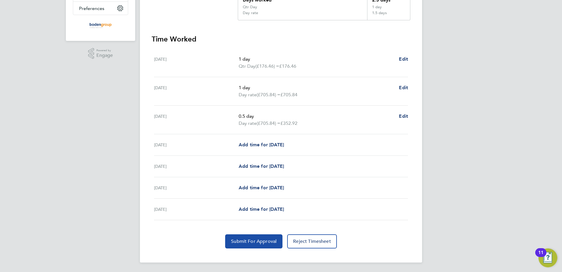
click at [238, 241] on span "Submit For Approval" at bounding box center [254, 241] width 46 height 6
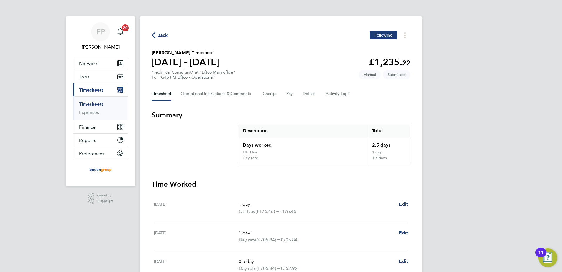
click at [151, 37] on div "Back Following [PERSON_NAME] Timesheet [DATE] - [DATE] £1,235. 22 "Technical Co…" at bounding box center [281, 211] width 282 height 391
click at [156, 33] on span "Back" at bounding box center [160, 35] width 16 height 6
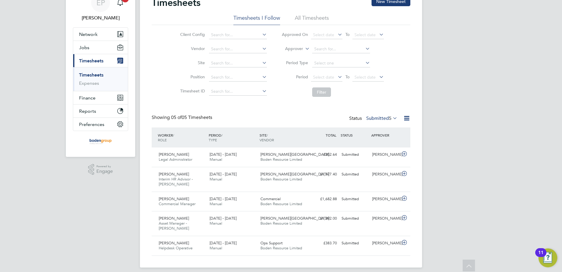
click at [382, 3] on button "New Timesheet" at bounding box center [391, 1] width 39 height 9
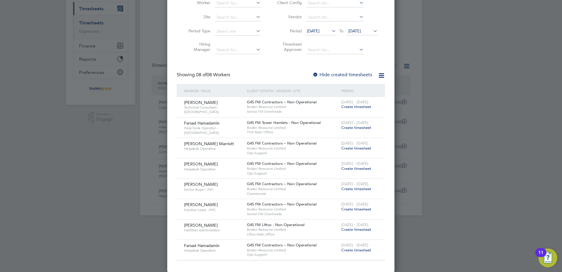
click at [356, 190] on span "Create timesheet" at bounding box center [356, 188] width 30 height 5
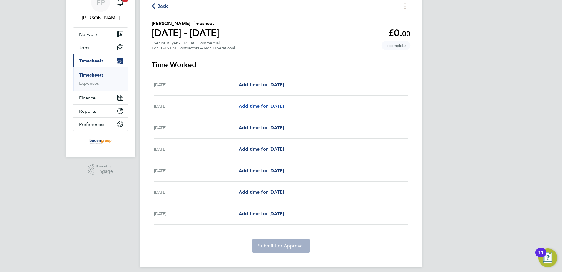
click at [284, 105] on span "Add time for [DATE]" at bounding box center [261, 106] width 45 height 6
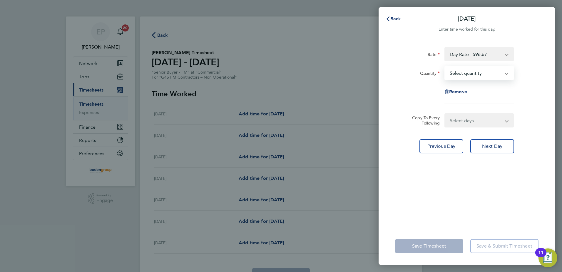
drag, startPoint x: 478, startPoint y: 74, endPoint x: 476, endPoint y: 80, distance: 6.4
click at [478, 74] on select "Select quantity 0.5 1" at bounding box center [475, 72] width 61 height 13
select select "1"
click at [445, 66] on select "Select quantity 0.5 1" at bounding box center [475, 72] width 61 height 13
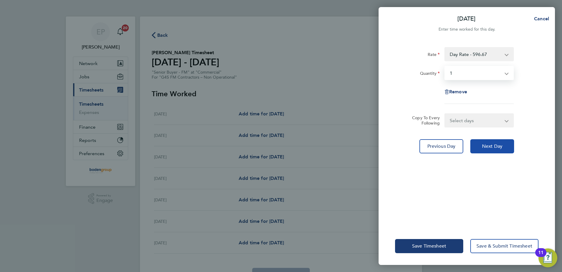
click at [481, 144] on button "Next Day" at bounding box center [492, 146] width 44 height 14
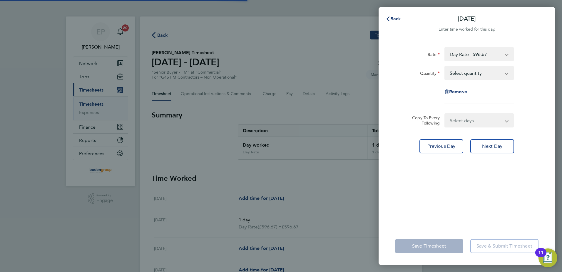
click at [459, 76] on select "Select quantity 0.5 1" at bounding box center [475, 72] width 61 height 13
select select "1"
click at [445, 66] on select "Select quantity 0.5 1" at bounding box center [475, 72] width 61 height 13
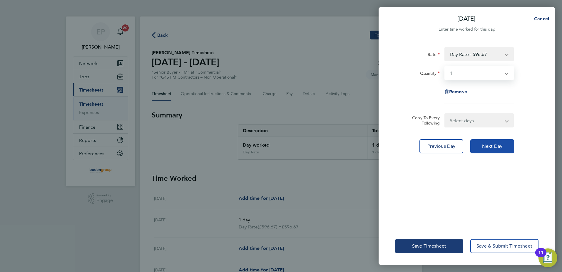
drag, startPoint x: 494, startPoint y: 143, endPoint x: 480, endPoint y: 100, distance: 45.7
click at [494, 143] on span "Next Day" at bounding box center [492, 146] width 20 height 6
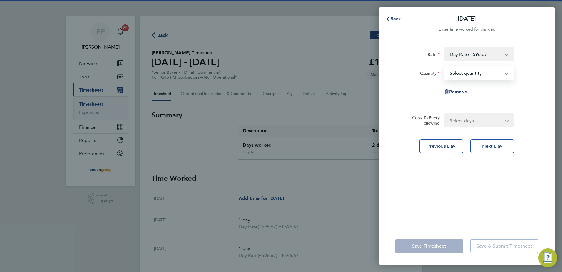
drag, startPoint x: 467, startPoint y: 76, endPoint x: 467, endPoint y: 80, distance: 4.4
click at [467, 76] on select "Select quantity 0.5 1" at bounding box center [475, 72] width 61 height 13
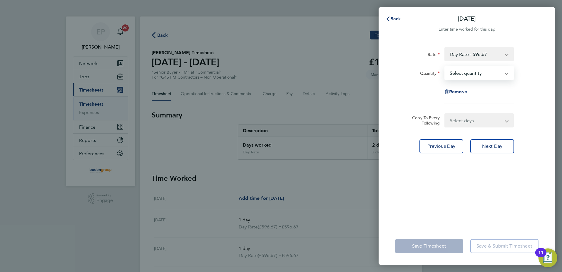
select select "1"
click at [445, 66] on select "Select quantity 0.5 1" at bounding box center [475, 72] width 61 height 13
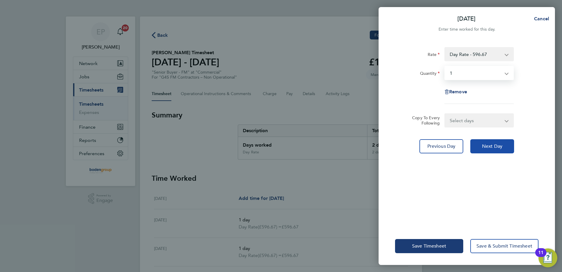
click at [478, 145] on button "Next Day" at bounding box center [492, 146] width 44 height 14
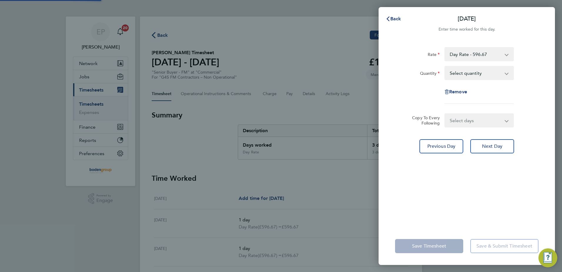
click at [460, 74] on select "Select quantity 0.5 1" at bounding box center [475, 72] width 61 height 13
select select "1"
click at [445, 66] on select "Select quantity 0.5 1" at bounding box center [475, 72] width 61 height 13
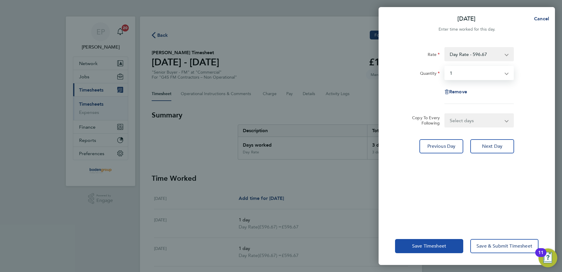
drag, startPoint x: 416, startPoint y: 241, endPoint x: 413, endPoint y: 238, distance: 4.0
click at [415, 241] on button "Save Timesheet" at bounding box center [429, 246] width 68 height 14
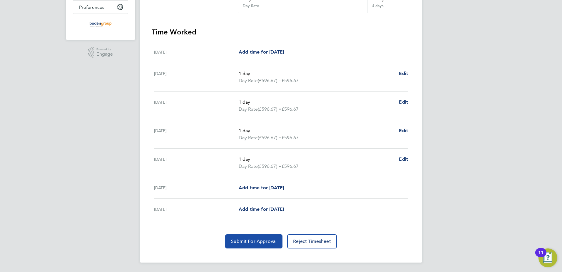
click at [263, 243] on span "Submit For Approval" at bounding box center [254, 241] width 46 height 6
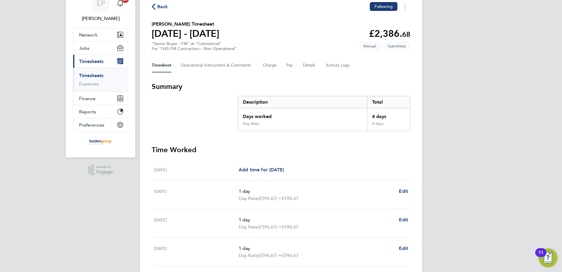
click at [162, 4] on span "Back" at bounding box center [162, 6] width 11 height 7
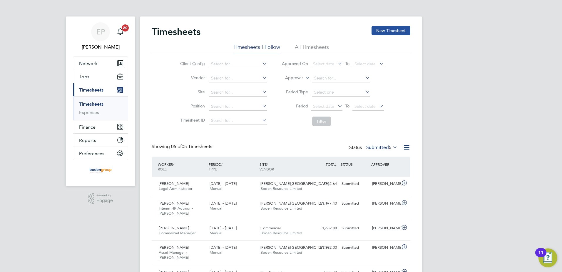
click at [392, 31] on button "New Timesheet" at bounding box center [391, 30] width 39 height 9
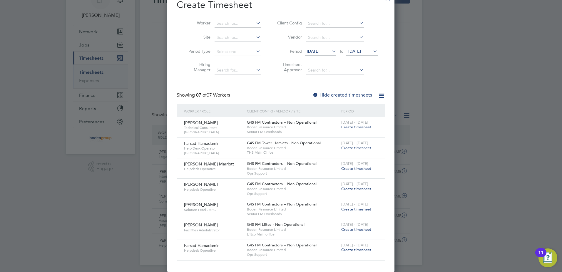
click at [349, 187] on span "Create timesheet" at bounding box center [356, 188] width 30 height 5
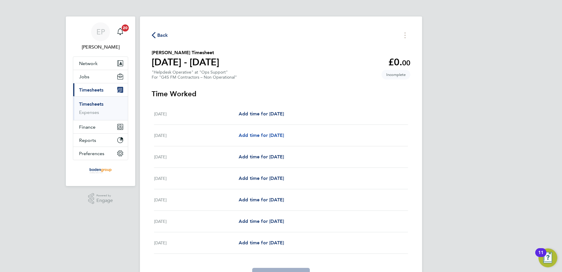
click at [256, 135] on span "Add time for [DATE]" at bounding box center [261, 135] width 45 height 6
select select "60"
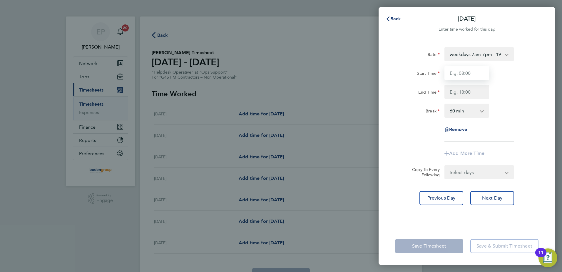
click at [464, 77] on input "Start Time" at bounding box center [467, 73] width 45 height 14
type input "08:00"
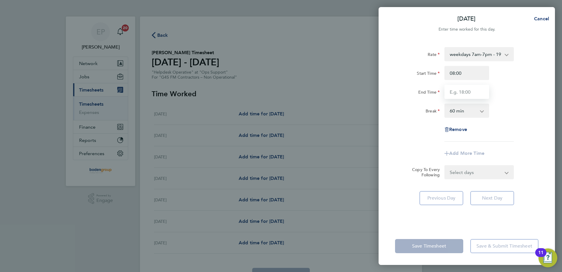
click at [452, 89] on input "End Time" at bounding box center [467, 92] width 45 height 14
type input "17:00"
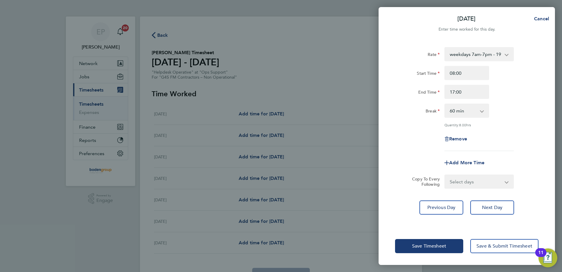
click at [467, 118] on div "Rate weekdays 7am-7pm - 19.41 evenings & weekend - 23.70 x 1.5 - 29.12 Bank Hol…" at bounding box center [466, 99] width 143 height 104
click at [469, 112] on select "0 min 15 min 30 min 45 min 60 min 75 min 90 min" at bounding box center [463, 110] width 36 height 13
select select "30"
click at [445, 104] on select "0 min 15 min 30 min 45 min 60 min 75 min 90 min" at bounding box center [463, 110] width 36 height 13
click at [492, 178] on select "Select days Day Weekday (Mon-Fri) Weekend (Sat-Sun) [DATE] [DATE] [DATE] [DATE]…" at bounding box center [476, 181] width 62 height 13
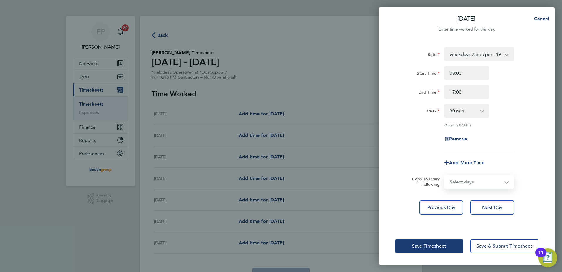
select select "WEEKDAY"
click at [445, 175] on select "Select days Day Weekday (Mon-Fri) Weekend (Sat-Sun) [DATE] [DATE] [DATE] [DATE]…" at bounding box center [476, 181] width 62 height 13
select select "[DATE]"
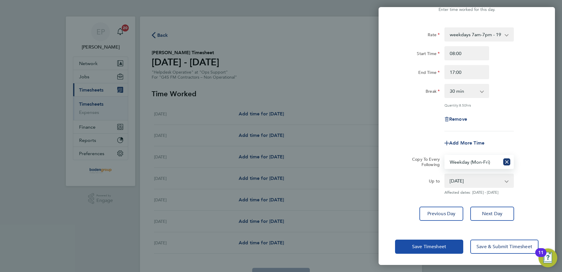
click at [431, 243] on span "Save Timesheet" at bounding box center [429, 246] width 34 height 6
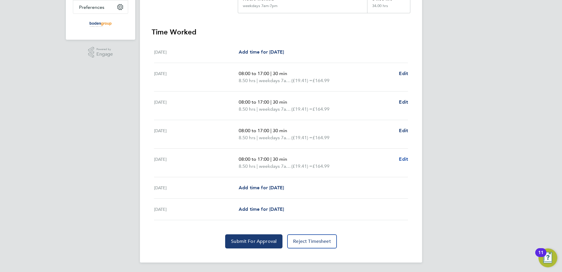
click at [405, 161] on span "Edit" at bounding box center [403, 159] width 9 height 6
select select "30"
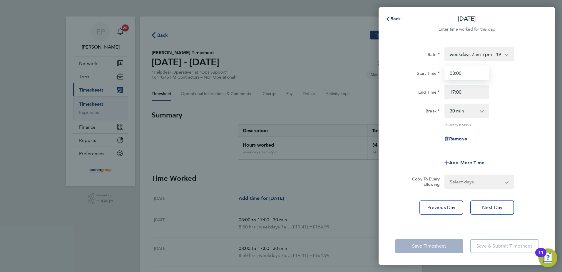
drag, startPoint x: 469, startPoint y: 76, endPoint x: 441, endPoint y: 76, distance: 27.9
click at [441, 76] on div "Start Time 08:00" at bounding box center [467, 73] width 148 height 14
type input "07:00"
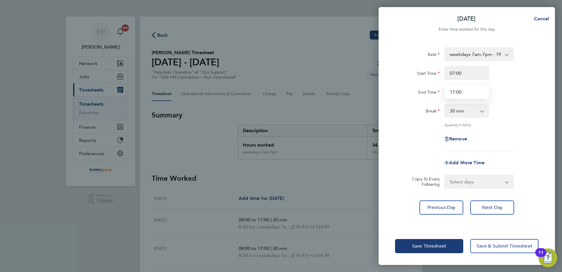
drag, startPoint x: 451, startPoint y: 91, endPoint x: 474, endPoint y: 90, distance: 23.2
click at [474, 90] on input "17:00" at bounding box center [467, 92] width 45 height 14
type input "16:00"
drag, startPoint x: 416, startPoint y: 140, endPoint x: 420, endPoint y: 163, distance: 24.1
click at [417, 142] on div "Remove" at bounding box center [467, 139] width 148 height 14
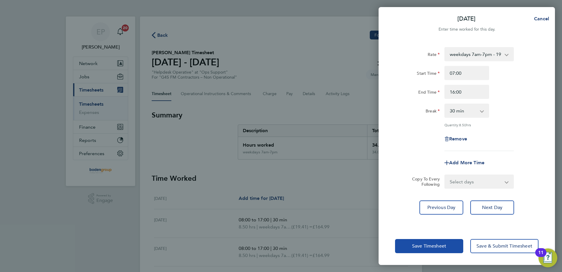
click at [422, 248] on span "Save Timesheet" at bounding box center [429, 246] width 34 height 6
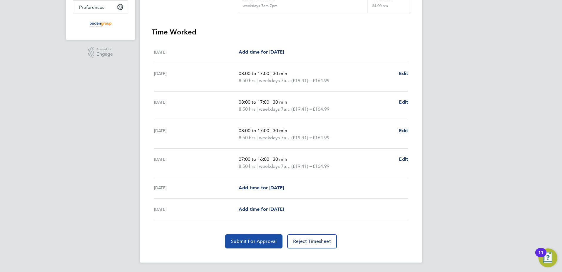
click at [255, 239] on span "Submit For Approval" at bounding box center [254, 241] width 46 height 6
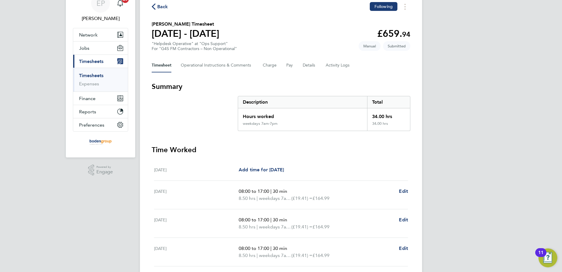
click at [164, 3] on span "Back" at bounding box center [162, 6] width 11 height 7
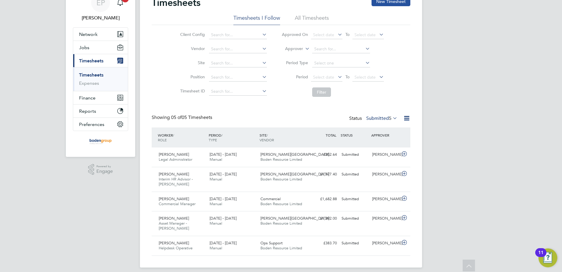
click at [394, 4] on button "New Timesheet" at bounding box center [391, 1] width 39 height 9
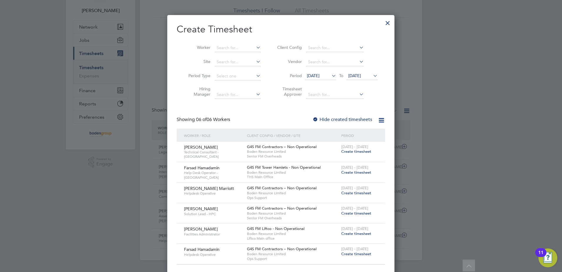
scroll to position [41, 0]
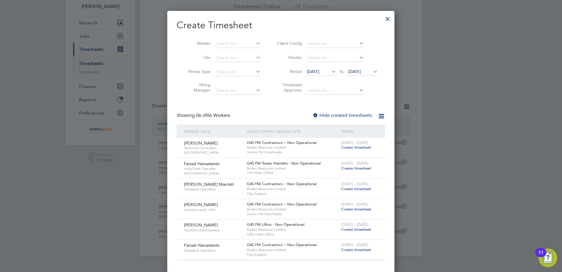
click at [344, 186] on span "Create timesheet" at bounding box center [356, 188] width 30 height 5
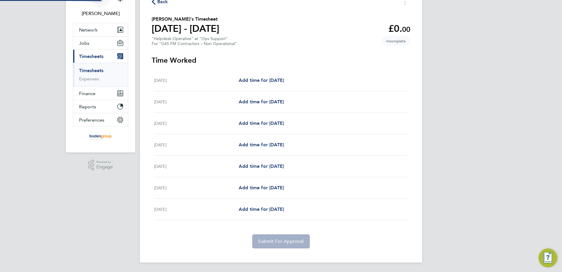
scroll to position [29, 0]
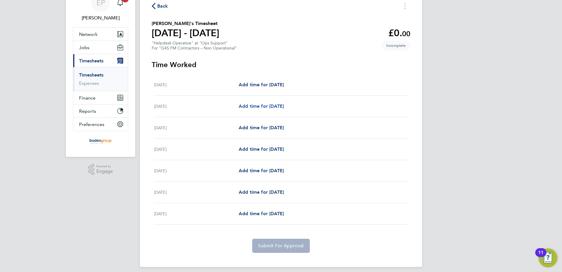
click at [250, 107] on span "Add time for [DATE]" at bounding box center [261, 106] width 45 height 6
select select "60"
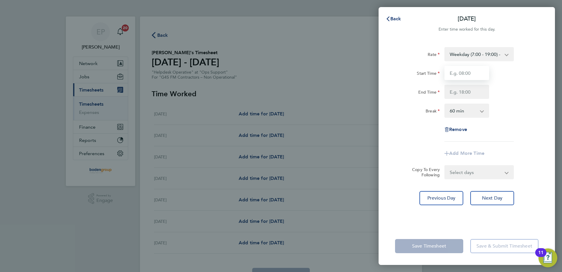
click at [471, 70] on input "Start Time" at bounding box center [467, 73] width 45 height 14
type input "08:00"
click at [452, 94] on input "End Time" at bounding box center [467, 92] width 45 height 14
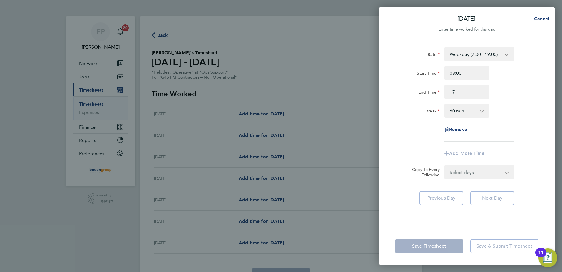
type input "17:00"
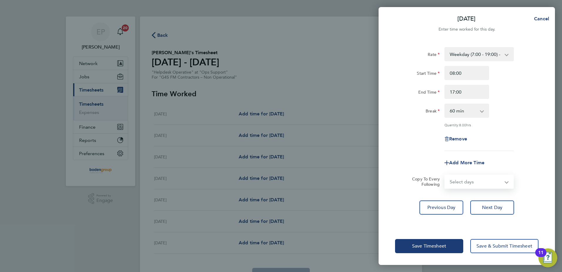
click at [485, 185] on select "Select days Day Weekday (Mon-Fri) Weekend (Sat-Sun) [DATE] [DATE] [DATE] [DATE]…" at bounding box center [476, 181] width 62 height 13
select select "WEEKDAY"
click at [445, 175] on select "Select days Day Weekday (Mon-Fri) Weekend (Sat-Sun) [DATE] [DATE] [DATE] [DATE]…" at bounding box center [476, 181] width 62 height 13
select select "[DATE]"
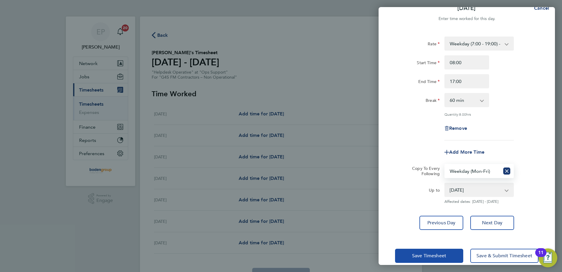
scroll to position [20, 0]
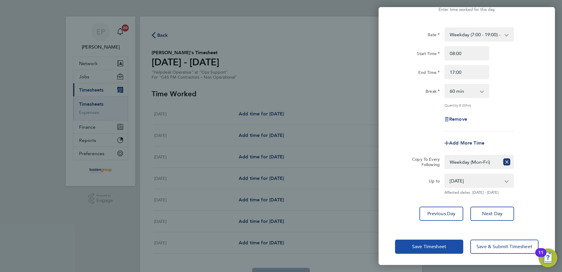
click at [432, 242] on button "Save Timesheet" at bounding box center [429, 246] width 68 height 14
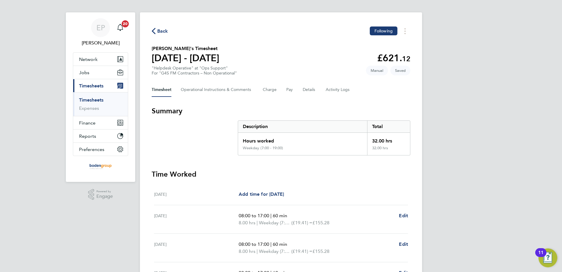
scroll to position [146, 0]
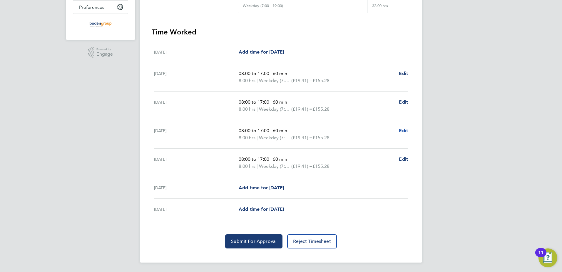
click at [402, 129] on span "Edit" at bounding box center [403, 131] width 9 height 6
select select "60"
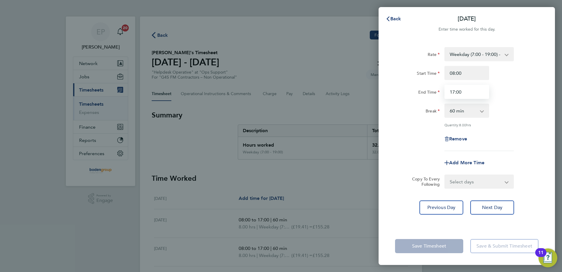
drag, startPoint x: 467, startPoint y: 90, endPoint x: 435, endPoint y: 91, distance: 31.2
click at [435, 91] on div "End Time 17:00" at bounding box center [467, 92] width 148 height 14
type input "18:00"
click at [403, 158] on div "Add More Time" at bounding box center [467, 163] width 148 height 14
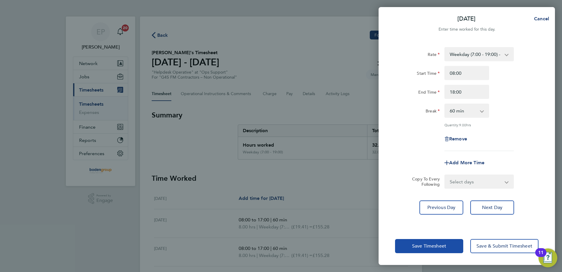
click at [429, 248] on span "Save Timesheet" at bounding box center [429, 246] width 34 height 6
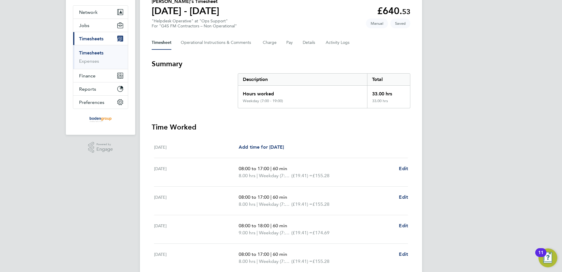
scroll to position [146, 0]
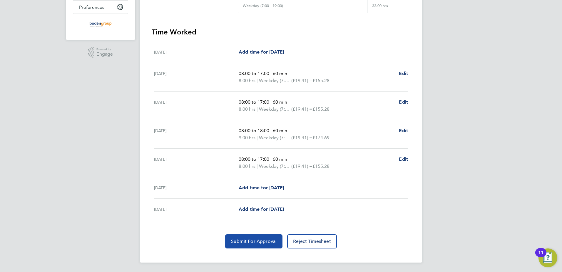
click at [275, 236] on button "Submit For Approval" at bounding box center [253, 241] width 57 height 14
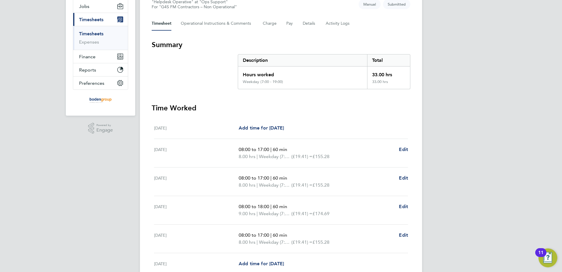
scroll to position [0, 0]
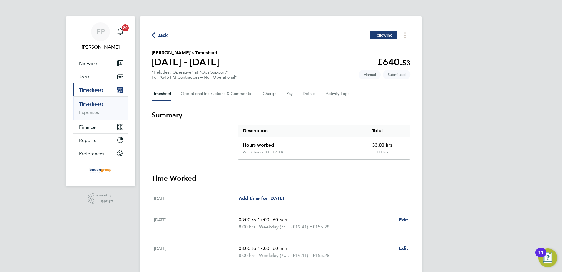
click at [160, 32] on span "Back" at bounding box center [162, 35] width 11 height 7
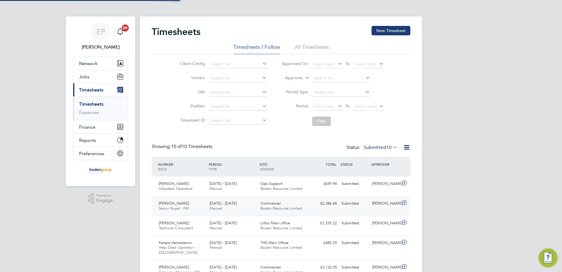
scroll to position [15, 51]
click at [387, 31] on button "New Timesheet" at bounding box center [391, 30] width 39 height 9
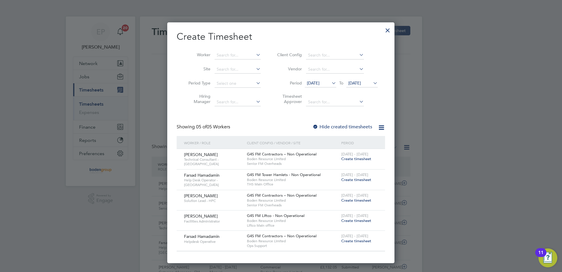
click at [360, 220] on span "Create timesheet" at bounding box center [356, 220] width 30 height 5
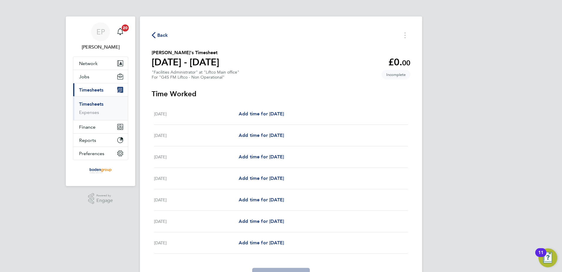
click at [298, 115] on div "Add time for [DATE] Add time for [DATE]" at bounding box center [323, 113] width 169 height 7
click at [284, 113] on span "Add time for [DATE]" at bounding box center [261, 114] width 45 height 6
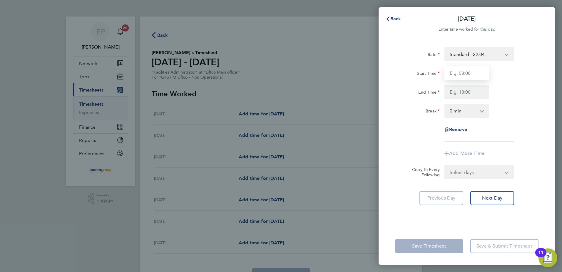
click at [473, 74] on input "Start Time" at bounding box center [467, 73] width 45 height 14
type input "08:00"
click at [452, 90] on input "End Time" at bounding box center [467, 92] width 45 height 14
type input "17:00"
click at [438, 146] on app-timesheet-line-form-group "Rate Standard - 22.04 Start Time 08:00 End Time 17:00 Break 0 min 15 min 30 min…" at bounding box center [466, 103] width 143 height 113
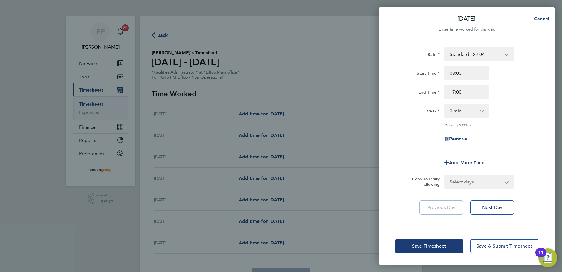
click at [465, 188] on div "Rate Standard - 22.04 Start Time 08:00 End Time 17:00 Break 0 min 15 min 30 min…" at bounding box center [467, 133] width 176 height 187
click at [468, 180] on select "Select days Day Weekday (Mon-Fri) Weekend (Sat-Sun) [DATE] [DATE] [DATE] [DATE]…" at bounding box center [476, 181] width 62 height 13
select select "WEEKDAY"
click at [445, 175] on select "Select days Day Weekday (Mon-Fri) Weekend (Sat-Sun) [DATE] [DATE] [DATE] [DATE]…" at bounding box center [476, 181] width 62 height 13
select select "[DATE]"
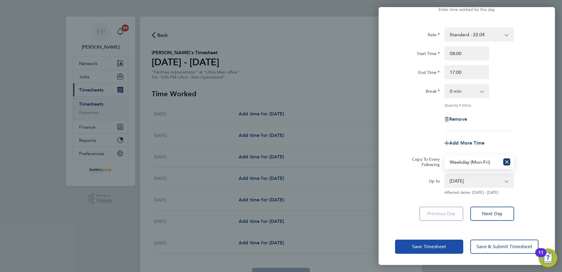
click at [432, 249] on button "Save Timesheet" at bounding box center [429, 246] width 68 height 14
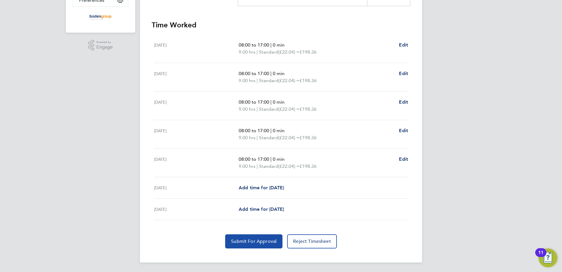
click at [251, 245] on button "Submit For Approval" at bounding box center [253, 241] width 57 height 14
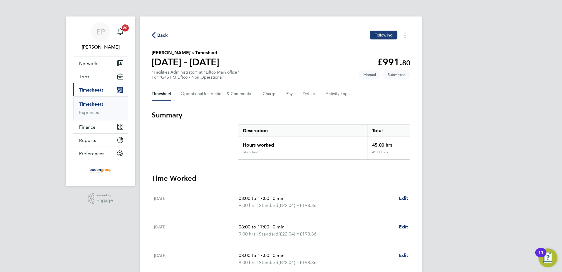
click at [160, 30] on div "Back Following [PERSON_NAME]'s Timesheet [DATE] - [DATE] £991. 80 "Facilities A…" at bounding box center [281, 215] width 282 height 399
click at [161, 34] on span "Back" at bounding box center [162, 35] width 11 height 7
